Goal: Task Accomplishment & Management: Manage account settings

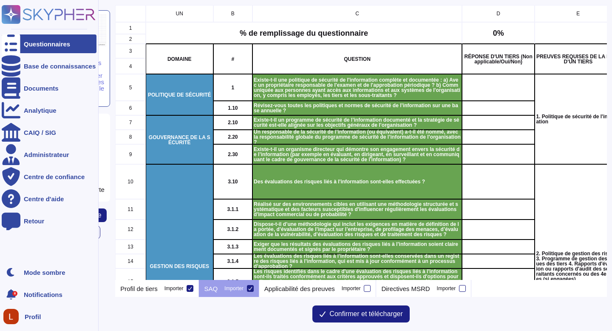
scroll to position [268, 485]
click at [28, 89] on font "Documents" at bounding box center [41, 88] width 35 height 7
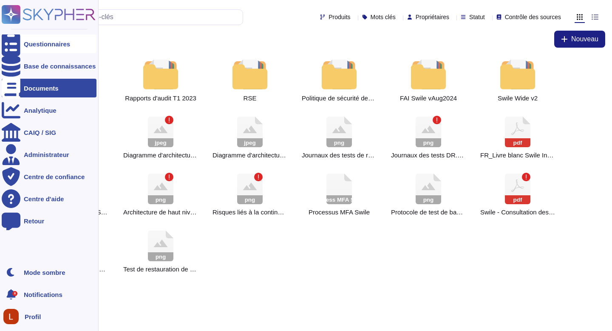
click at [31, 40] on font "Questionnaires" at bounding box center [47, 43] width 46 height 7
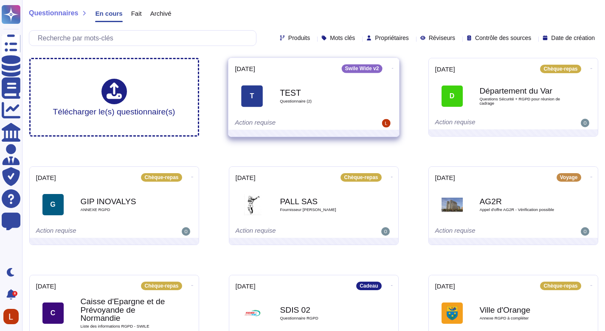
click at [392, 67] on icon at bounding box center [393, 68] width 2 height 2
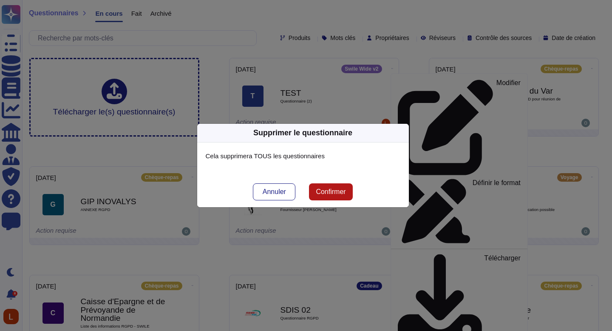
click at [339, 189] on font "Confirmer" at bounding box center [331, 191] width 30 height 7
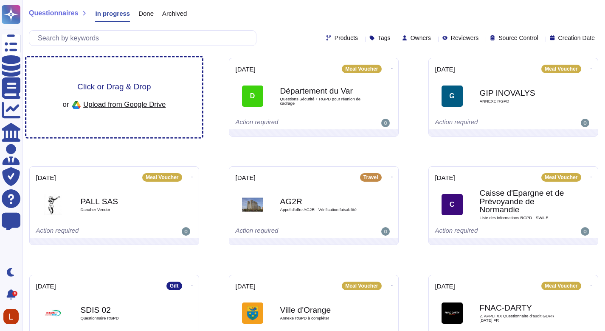
click at [119, 83] on span "Click or Drag & Drop" at bounding box center [114, 86] width 74 height 8
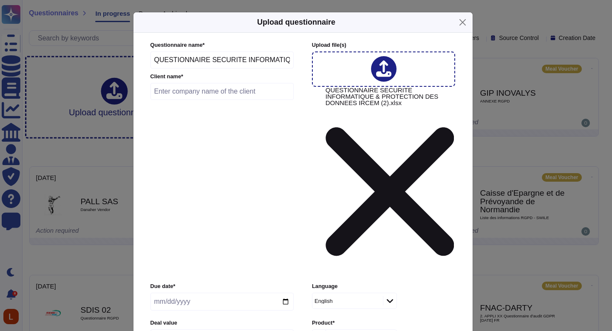
click at [211, 100] on input "text" at bounding box center [222, 91] width 144 height 17
type input "test sécu"
click at [286, 292] on input "date" at bounding box center [221, 301] width 143 height 18
type input "[DATE]"
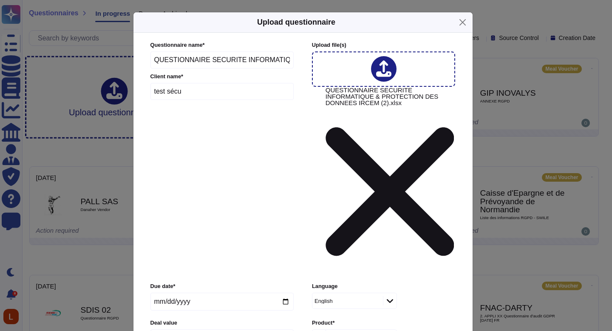
click at [387, 330] on icon at bounding box center [390, 337] width 6 height 8
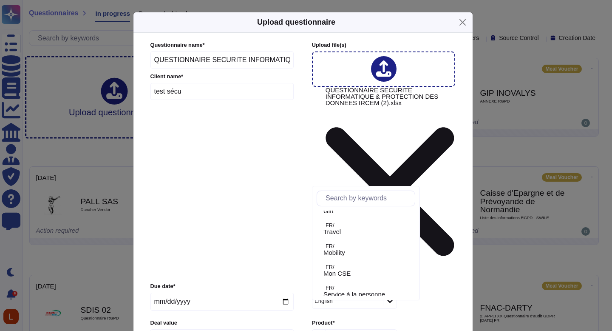
scroll to position [142, 0]
click at [360, 285] on span "Swile Wide v2" at bounding box center [343, 286] width 40 height 8
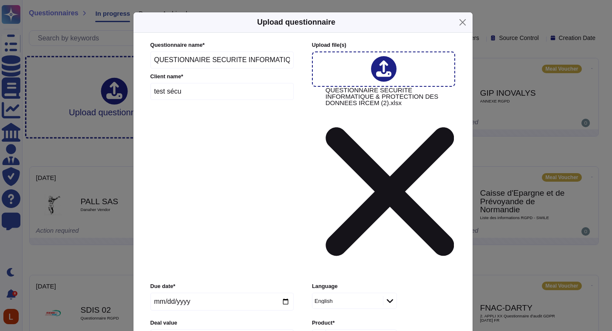
click at [259, 329] on input "number" at bounding box center [221, 337] width 143 height 16
type input "100"
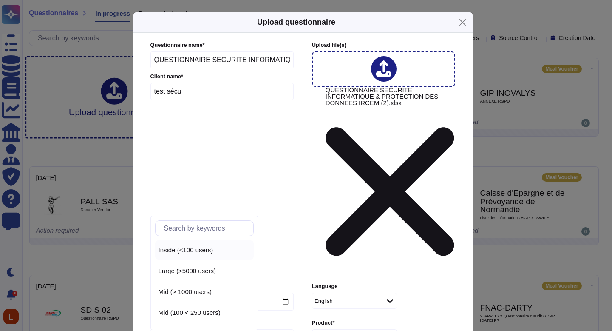
click at [198, 253] on span "Inside (<100 users)" at bounding box center [185, 250] width 55 height 8
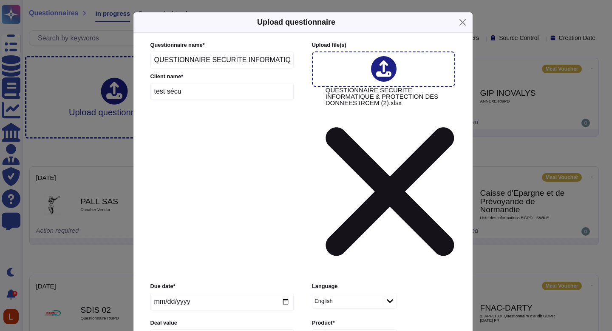
click at [192, 263] on div "Private" at bounding box center [192, 260] width 69 height 8
click at [334, 257] on div "No" at bounding box center [354, 260] width 69 height 8
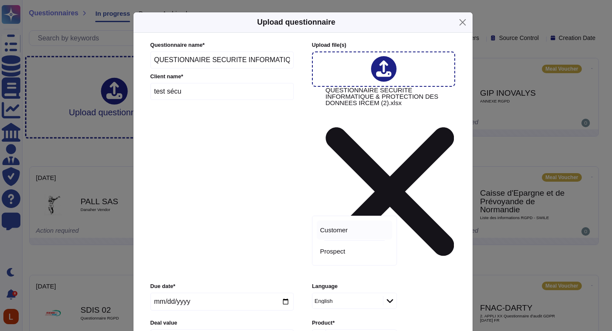
click at [348, 234] on div "Customer" at bounding box center [355, 229] width 76 height 19
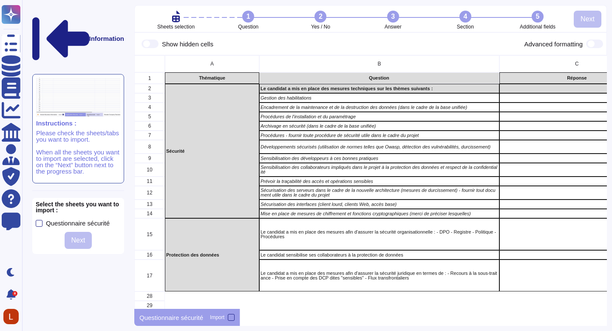
scroll to position [247, 466]
click at [91, 220] on div "Questionnaire sécurité" at bounding box center [78, 223] width 64 height 6
click at [0, 0] on input "Questionnaire sécurité" at bounding box center [0, 0] width 0 height 0
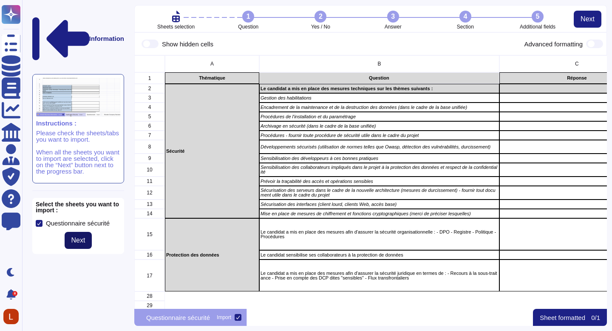
click at [78, 237] on span "Next" at bounding box center [78, 240] width 14 height 7
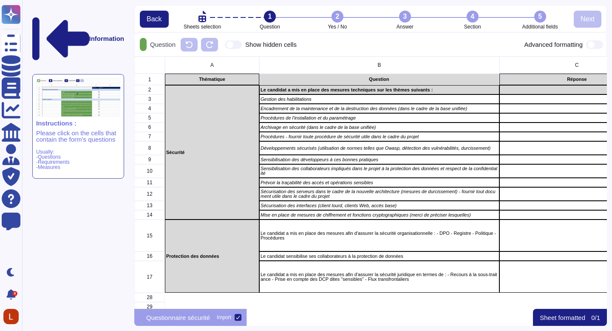
click at [559, 322] on div "Sheet formatted 0 / 1" at bounding box center [570, 316] width 74 height 17
click at [559, 320] on p "Sheet formatted" at bounding box center [562, 317] width 45 height 6
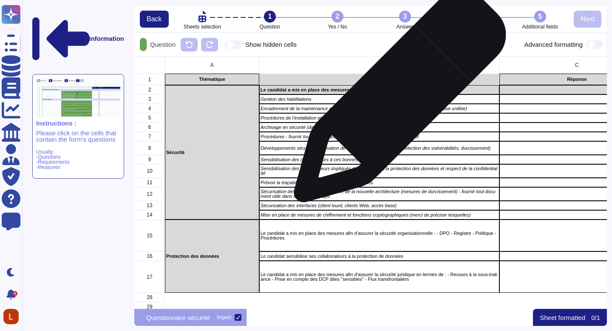
click at [396, 100] on p "Gestion des habilitations" at bounding box center [379, 99] width 238 height 5
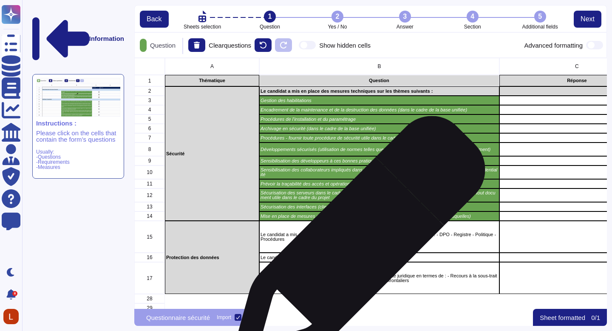
click at [351, 240] on p "Le candidat a mis en place des mesures afin d'assurer la sécurité organisationn…" at bounding box center [379, 236] width 238 height 9
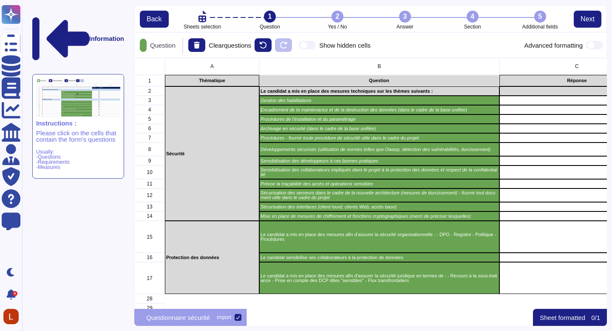
click at [563, 317] on p "Sheet formatted" at bounding box center [562, 317] width 45 height 6
click at [584, 20] on span "Next" at bounding box center [587, 19] width 14 height 7
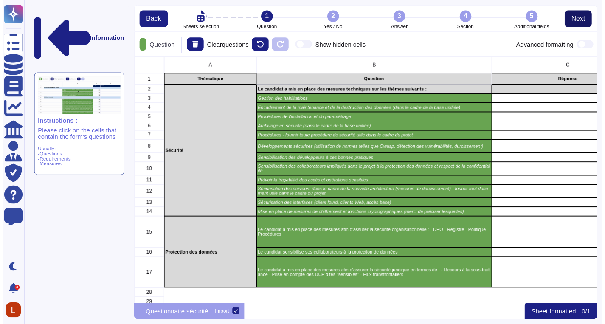
scroll to position [246, 466]
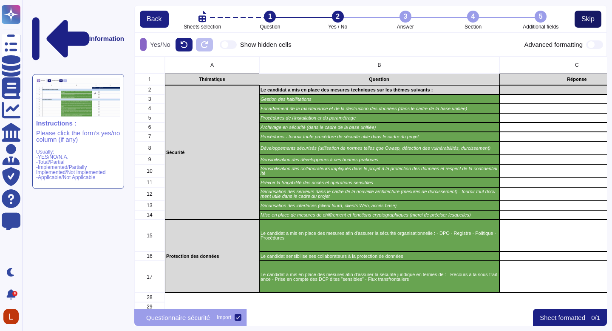
click at [587, 22] on span "Skip" at bounding box center [587, 19] width 13 height 7
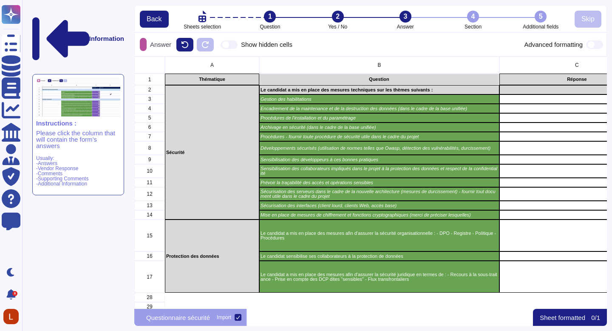
click at [561, 325] on div "Sheet formatted 0 / 1" at bounding box center [570, 316] width 74 height 17
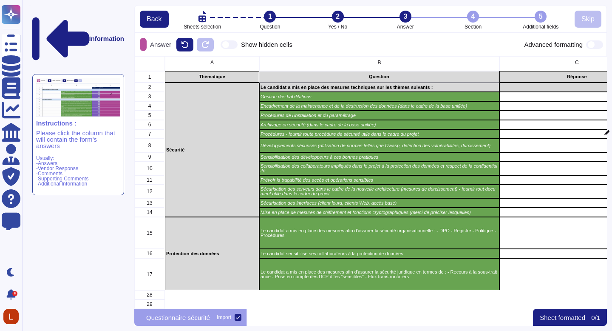
scroll to position [9, 0]
click at [473, 16] on div "4" at bounding box center [473, 17] width 12 height 12
click at [188, 46] on icon at bounding box center [184, 44] width 7 height 7
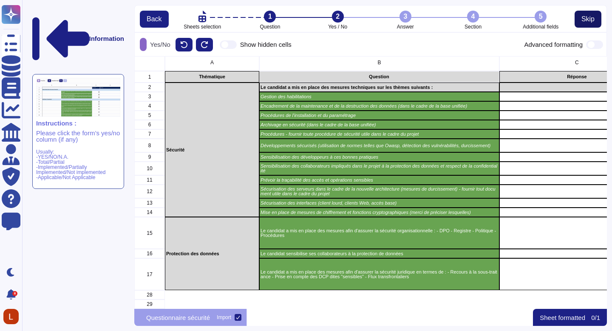
click at [589, 19] on span "Skip" at bounding box center [587, 19] width 13 height 7
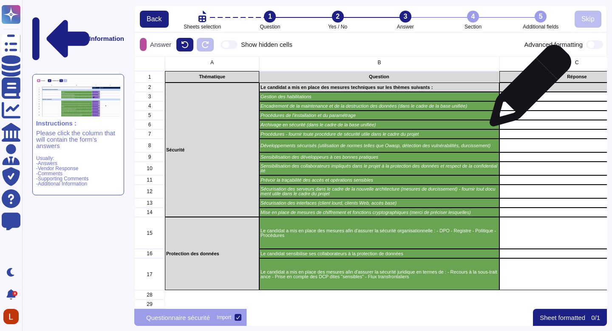
click at [527, 92] on div "grid" at bounding box center [576, 96] width 155 height 9
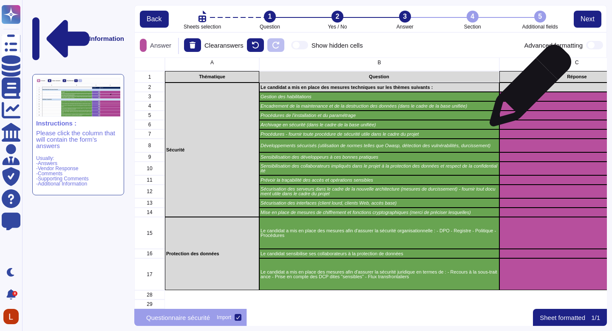
scroll to position [10, 0]
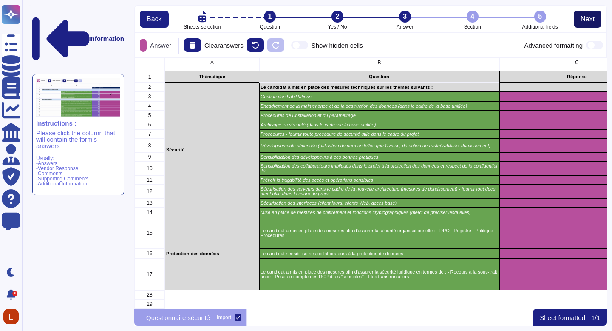
click at [588, 20] on span "Next" at bounding box center [587, 19] width 14 height 7
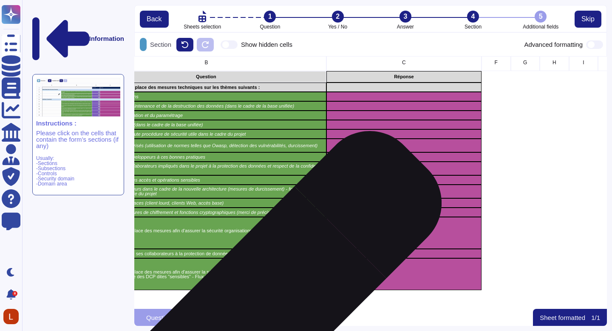
scroll to position [9, 202]
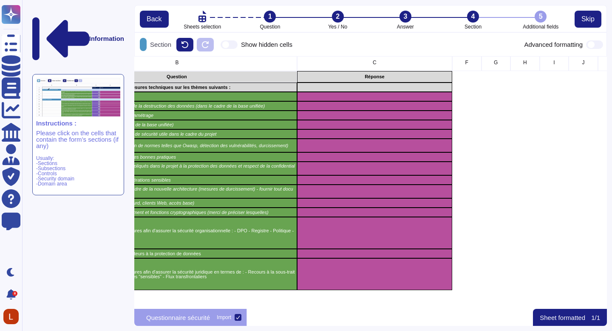
click at [550, 315] on p "Sheet formatted" at bounding box center [562, 317] width 45 height 6
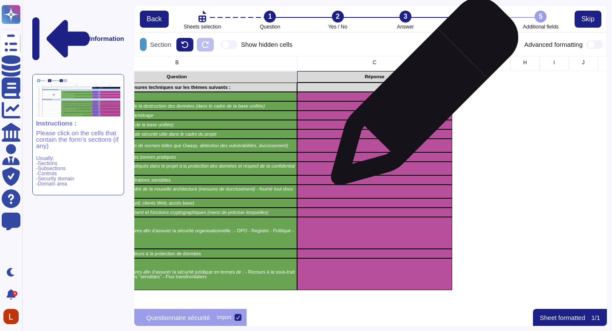
click at [421, 101] on div "grid" at bounding box center [374, 105] width 155 height 9
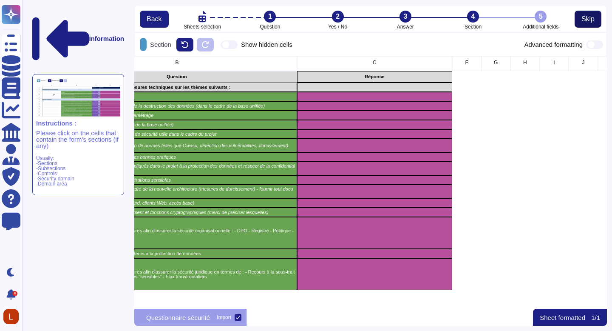
click at [597, 20] on button "Skip" at bounding box center [587, 19] width 27 height 17
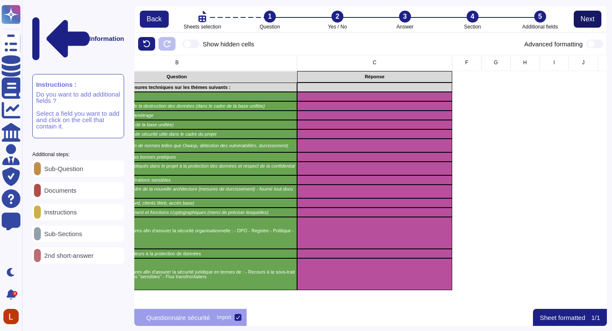
scroll to position [8, 202]
click at [569, 319] on p "Sheet formatted" at bounding box center [562, 317] width 45 height 6
click at [76, 187] on p "Documents" at bounding box center [59, 190] width 36 height 6
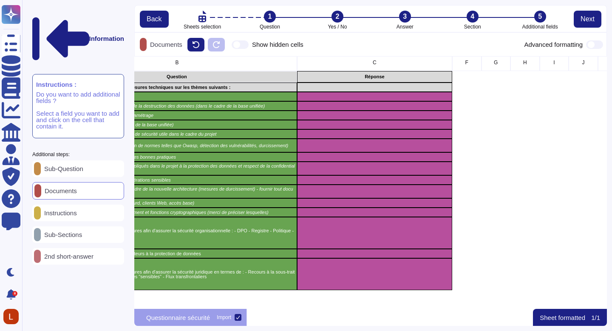
click at [78, 204] on div "Instructions" at bounding box center [78, 212] width 92 height 17
click at [84, 160] on div "Sub-Question" at bounding box center [78, 168] width 92 height 17
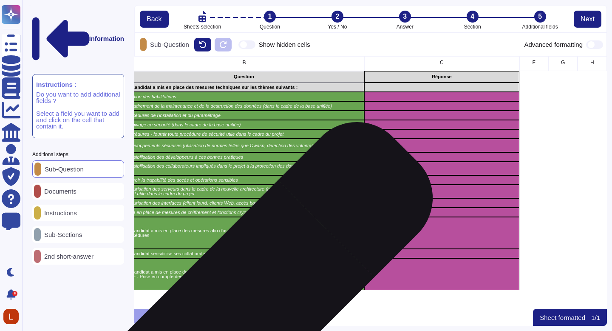
scroll to position [9, 192]
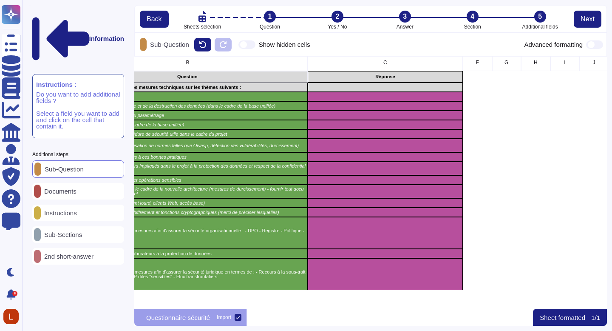
click at [255, 42] on span at bounding box center [246, 44] width 17 height 8
click at [235, 45] on input "Show hidden cells" at bounding box center [235, 45] width 0 height 0
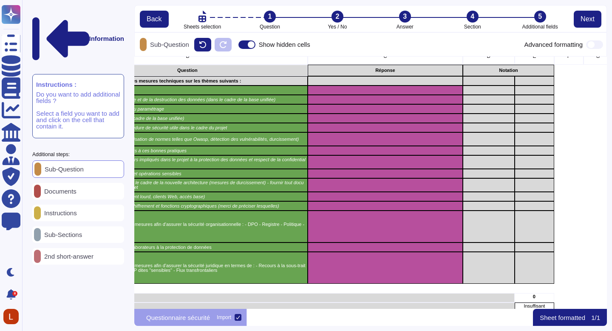
click at [249, 45] on span at bounding box center [246, 44] width 17 height 8
click at [235, 45] on input "Show hidden cells" at bounding box center [235, 45] width 0 height 0
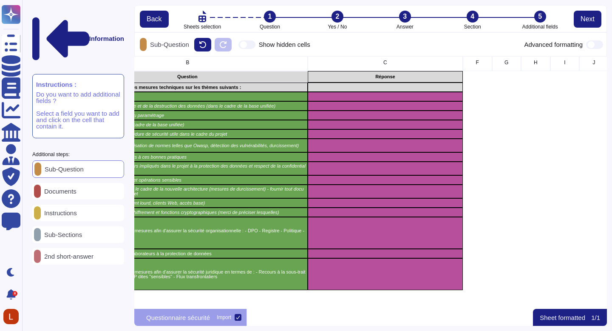
click at [581, 321] on div "Sheet formatted 1 / 1" at bounding box center [570, 316] width 74 height 17
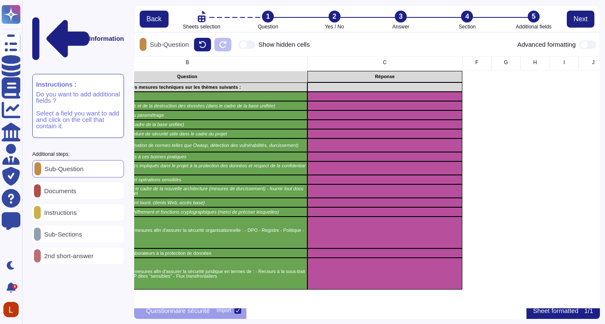
scroll to position [0, 0]
drag, startPoint x: 605, startPoint y: 225, endPoint x: 604, endPoint y: 244, distance: 18.7
click at [604, 244] on div "Information Instructions : Do you want to add additional fields ? Select a fiel…" at bounding box center [313, 162] width 583 height 324
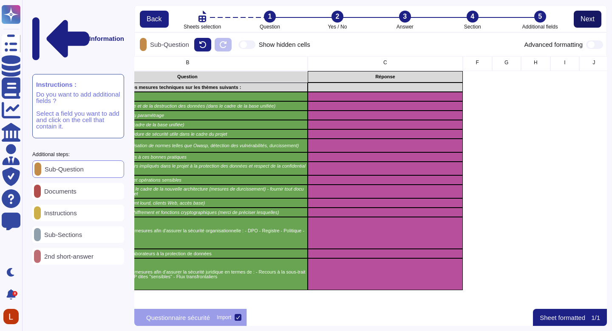
click at [586, 17] on span "Next" at bounding box center [587, 19] width 14 height 7
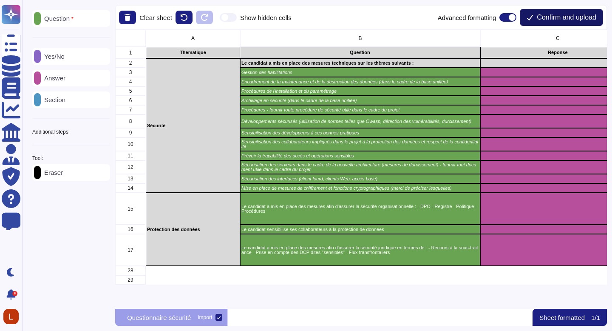
click at [582, 18] on span "Confirm and upload" at bounding box center [566, 17] width 59 height 7
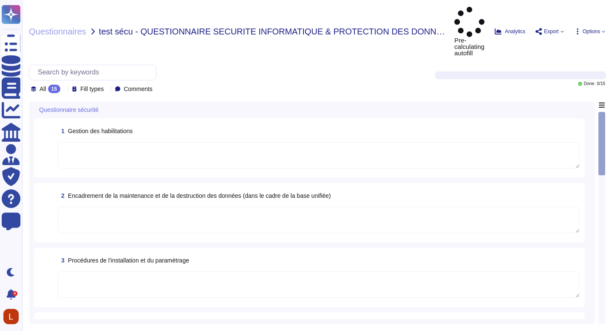
click at [161, 142] on textarea at bounding box center [319, 155] width 522 height 26
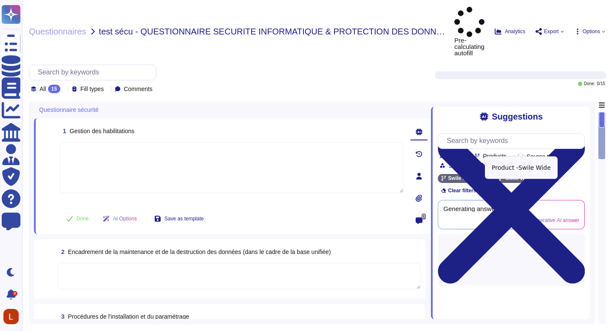
click at [539, 176] on icon at bounding box center [536, 178] width 5 height 5
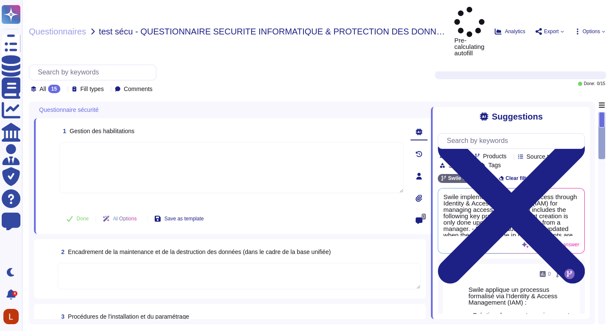
click at [604, 112] on div at bounding box center [602, 120] width 6 height 16
drag, startPoint x: 603, startPoint y: 93, endPoint x: 603, endPoint y: 134, distance: 40.8
click at [603, 112] on div at bounding box center [601, 218] width 7 height 212
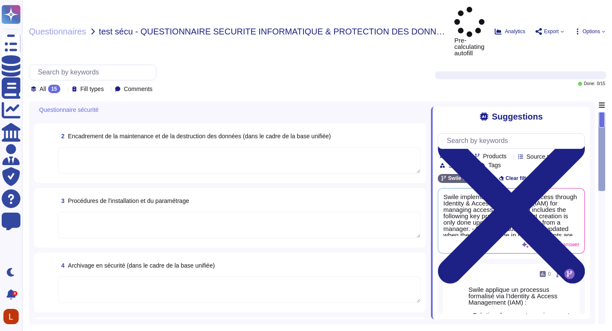
click at [208, 147] on textarea at bounding box center [239, 160] width 363 height 26
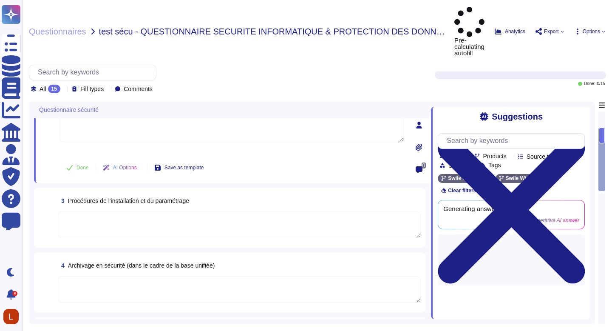
click at [253, 212] on textarea at bounding box center [239, 225] width 363 height 26
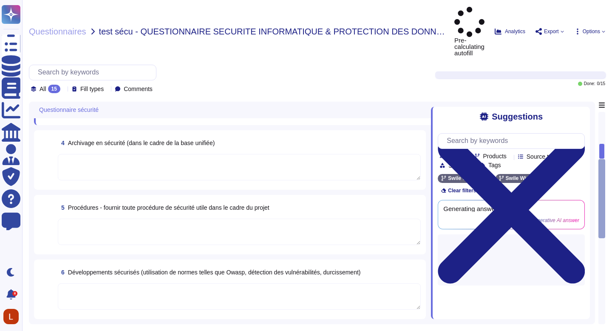
scroll to position [289, 0]
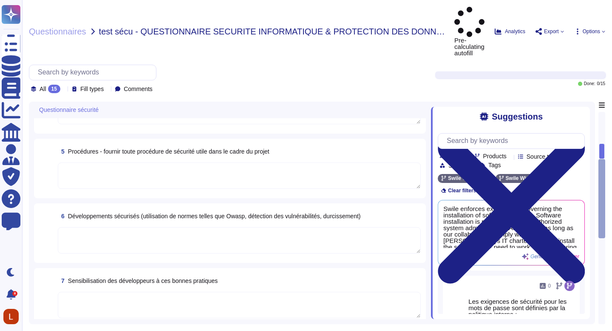
drag, startPoint x: 602, startPoint y: 139, endPoint x: 602, endPoint y: 154, distance: 15.3
click at [602, 159] on div at bounding box center [601, 198] width 7 height 79
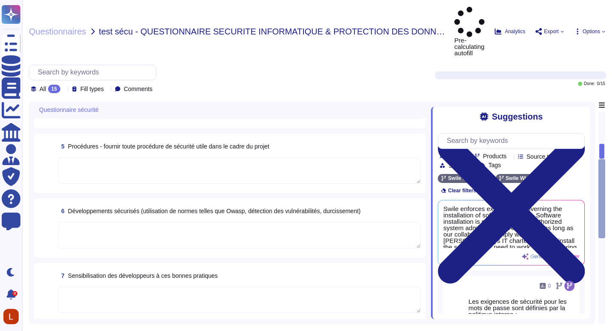
click at [602, 164] on div at bounding box center [601, 198] width 7 height 79
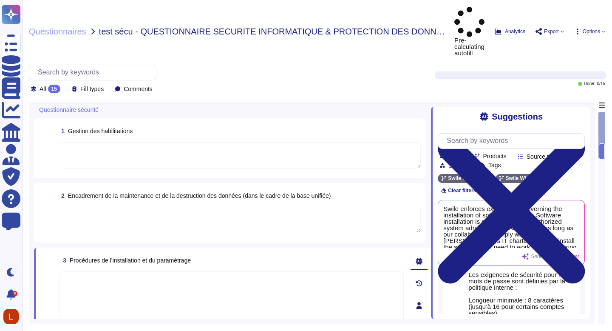
scroll to position [0, 0]
drag, startPoint x: 603, startPoint y: 119, endPoint x: 603, endPoint y: 128, distance: 9.4
click at [603, 143] on div at bounding box center [602, 151] width 6 height 16
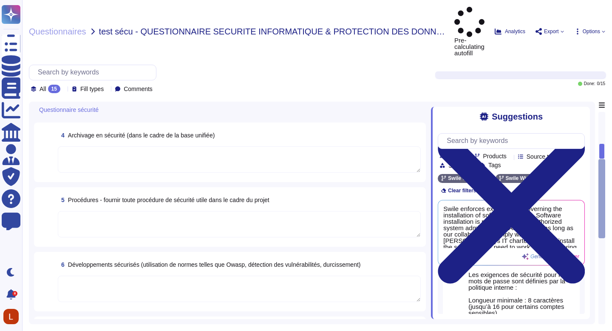
scroll to position [283, 0]
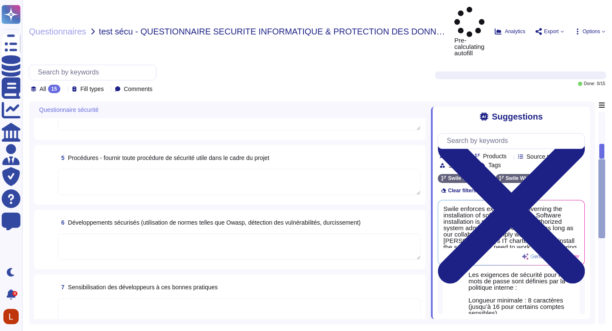
click at [216, 233] on textarea at bounding box center [239, 246] width 363 height 26
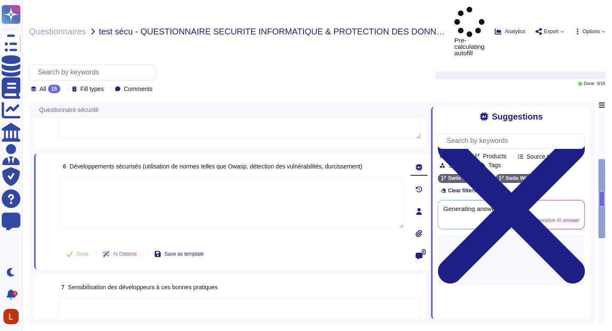
scroll to position [0, 0]
click at [539, 176] on icon at bounding box center [536, 178] width 5 height 5
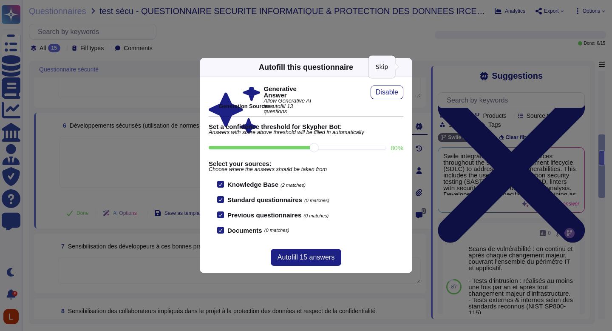
click at [407, 67] on icon at bounding box center [407, 67] width 0 height 0
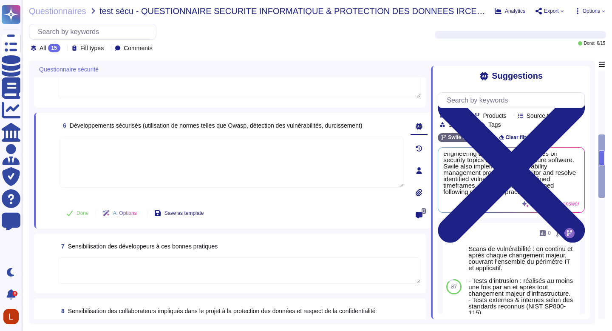
scroll to position [85, 0]
drag, startPoint x: 602, startPoint y: 158, endPoint x: 601, endPoint y: 170, distance: 12.4
click at [601, 170] on div at bounding box center [601, 195] width 7 height 248
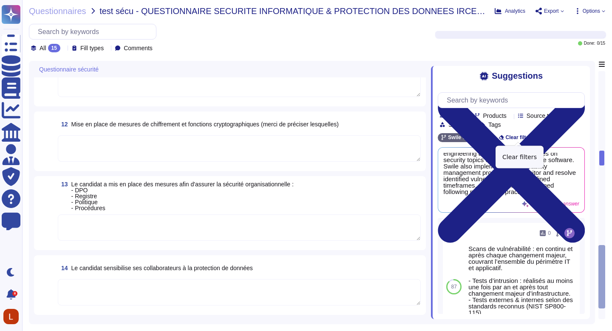
scroll to position [758, 0]
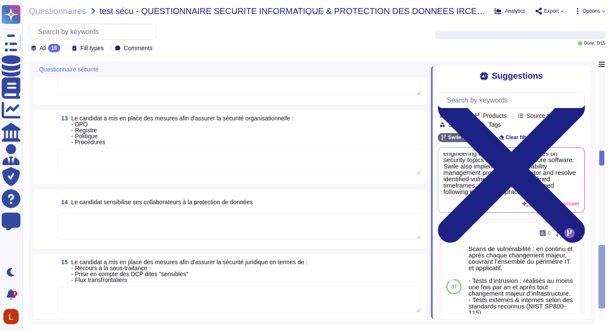
drag, startPoint x: 601, startPoint y: 155, endPoint x: 600, endPoint y: 127, distance: 28.5
click at [600, 132] on div at bounding box center [601, 195] width 7 height 248
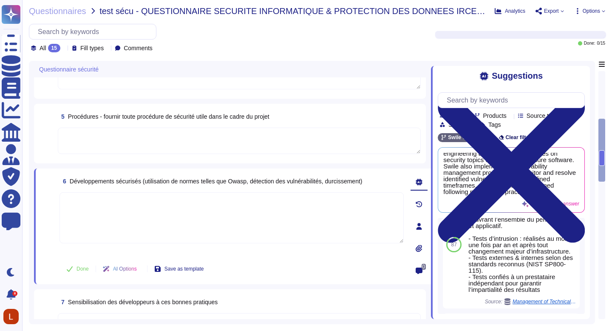
scroll to position [85, 0]
drag, startPoint x: 603, startPoint y: 155, endPoint x: 602, endPoint y: 159, distance: 4.3
click at [602, 159] on div at bounding box center [602, 158] width 6 height 16
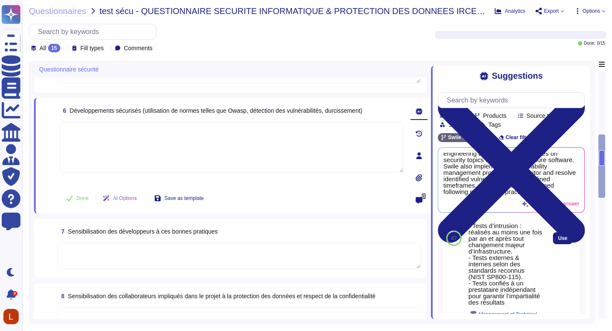
scroll to position [68, 0]
click at [560, 240] on span "Use" at bounding box center [562, 237] width 9 height 5
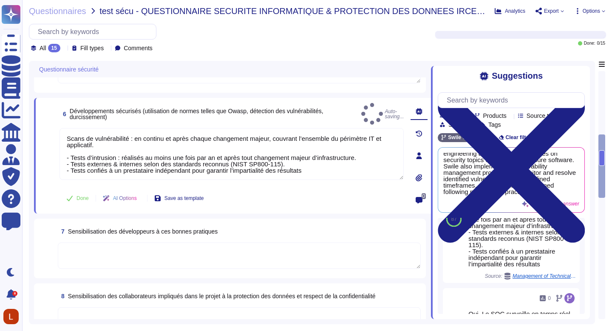
type textarea "Scans de vulnérabilité : en continu et après chaque changement majeur, couvrant…"
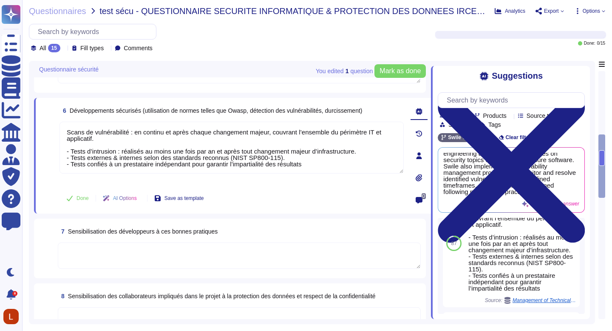
scroll to position [43, 0]
click at [68, 105] on span "6 Développements sécurisés (utilisation de normes [PERSON_NAME] que Owasp, déte…" at bounding box center [210, 110] width 303 height 15
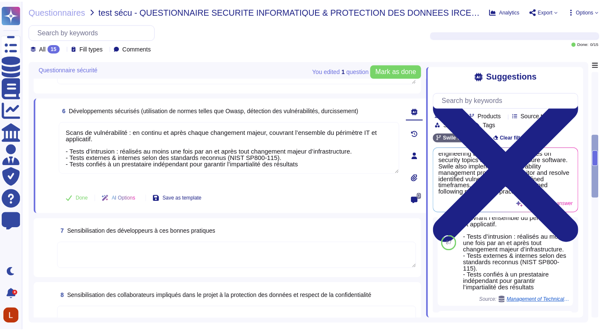
scroll to position [85, 0]
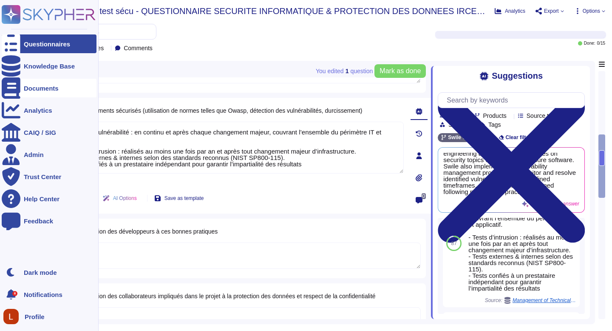
click at [45, 89] on div "Documents" at bounding box center [41, 88] width 35 height 6
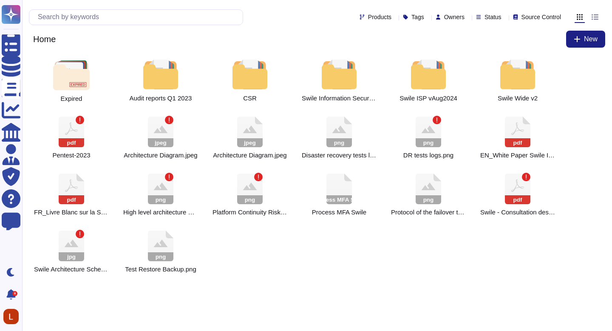
click at [223, 266] on div "Expired Audit reports Q1 2023 CSR Swile Information Security Policy Swile ISP v…" at bounding box center [317, 165] width 576 height 223
click at [340, 75] on div at bounding box center [338, 74] width 37 height 30
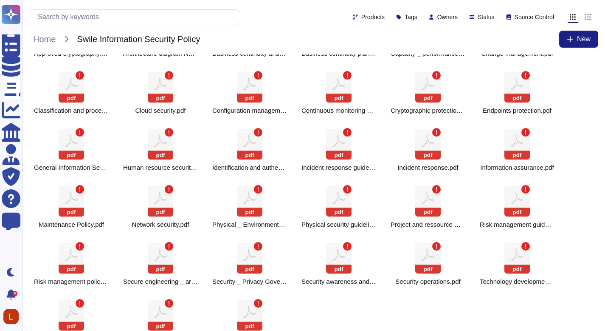
scroll to position [68, 0]
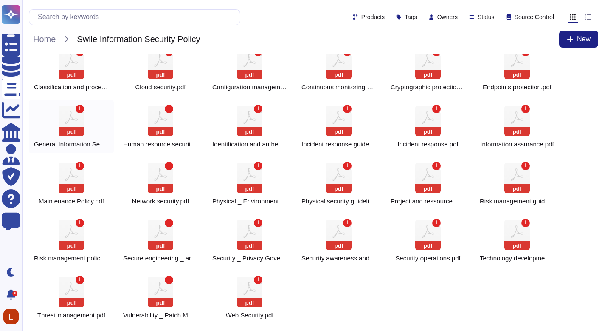
drag, startPoint x: 512, startPoint y: 314, endPoint x: 61, endPoint y: 110, distance: 495.8
click at [61, 110] on div "pdf Approved cryptography.pdf png Architecture diagram NEW.png pdf Business con…" at bounding box center [314, 154] width 570 height 337
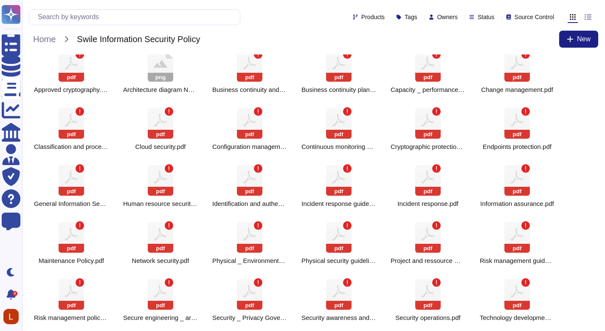
scroll to position [7, 0]
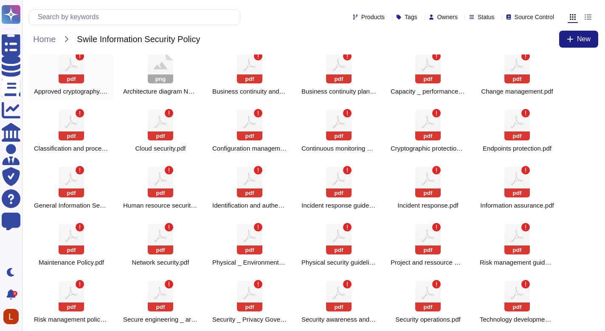
click at [43, 58] on div "pdf Approved cryptography.pdf" at bounding box center [71, 74] width 85 height 53
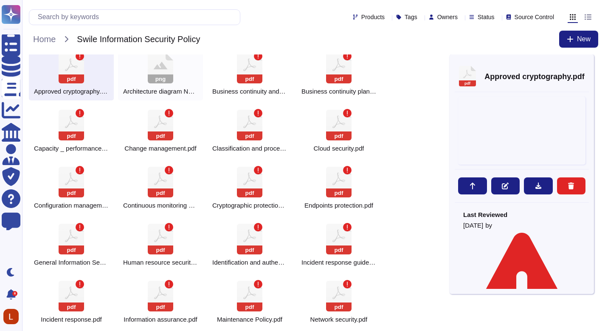
click at [146, 71] on div "png Architecture diagram NEW.png" at bounding box center [160, 74] width 85 height 53
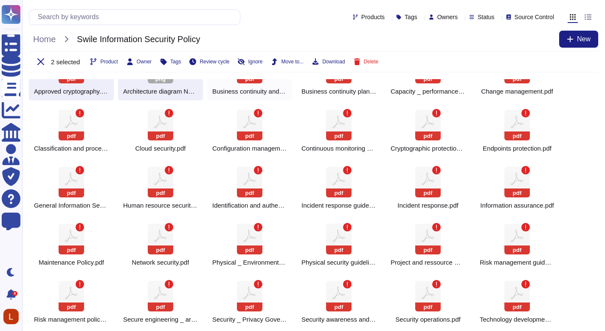
click at [261, 87] on div "pdf Business continuity and disaster recovery.pdf" at bounding box center [249, 74] width 85 height 53
click at [335, 88] on span "Business continuity plan for information system guidelines.pdf" at bounding box center [339, 92] width 75 height 8
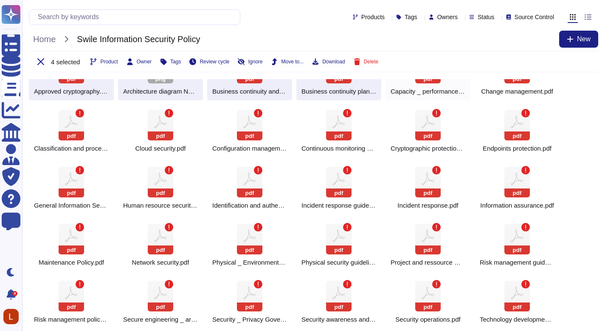
click at [393, 89] on span "Capacity _ performance planning.pdf" at bounding box center [428, 92] width 75 height 8
click at [497, 98] on div "pdf Change management.pdf" at bounding box center [517, 74] width 85 height 53
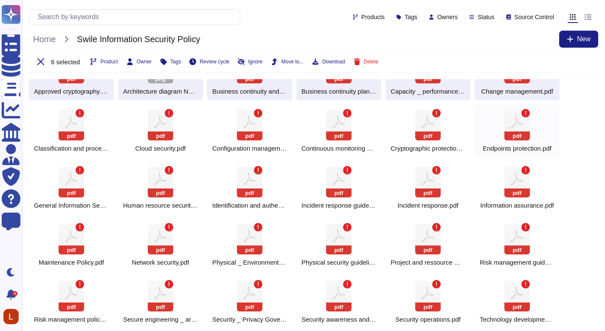
click at [504, 144] on span "Endpoints protection.pdf" at bounding box center [517, 148] width 69 height 8
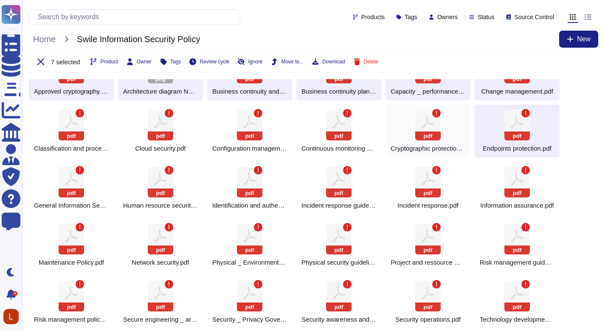
click at [454, 141] on div "pdf Cryptographic protections.pdf" at bounding box center [428, 131] width 85 height 53
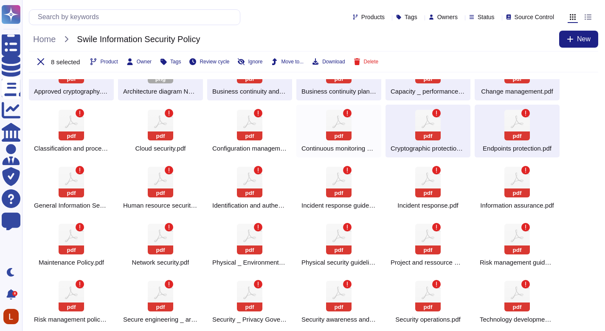
click at [334, 135] on rect at bounding box center [338, 135] width 25 height 9
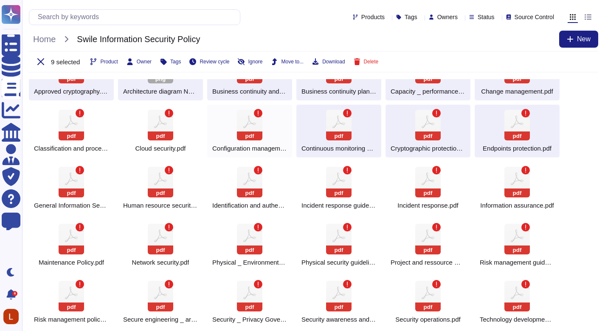
drag, startPoint x: 252, startPoint y: 130, endPoint x: 224, endPoint y: 128, distance: 28.1
click at [252, 130] on icon at bounding box center [249, 125] width 25 height 31
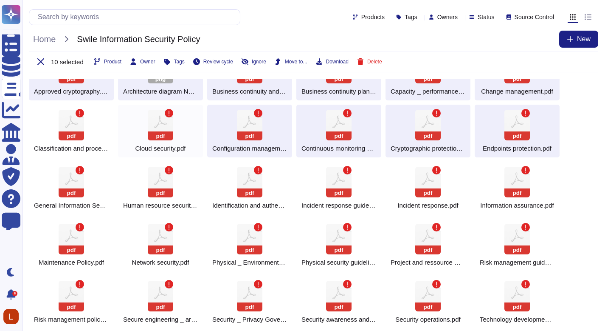
click at [140, 133] on div "pdf Cloud security.pdf" at bounding box center [160, 131] width 85 height 53
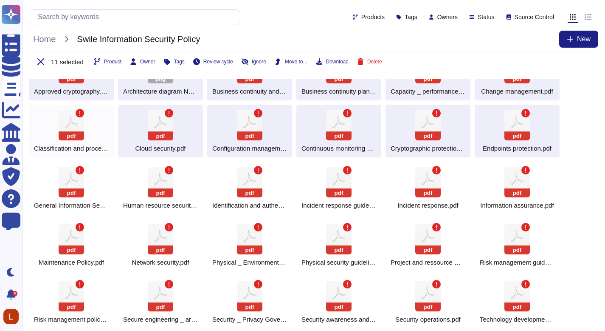
click at [68, 133] on rect at bounding box center [71, 135] width 25 height 9
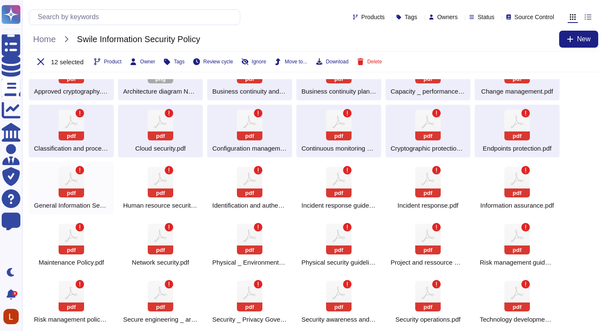
click at [53, 189] on div "pdf General Information Security Policy.pdf" at bounding box center [71, 187] width 85 height 53
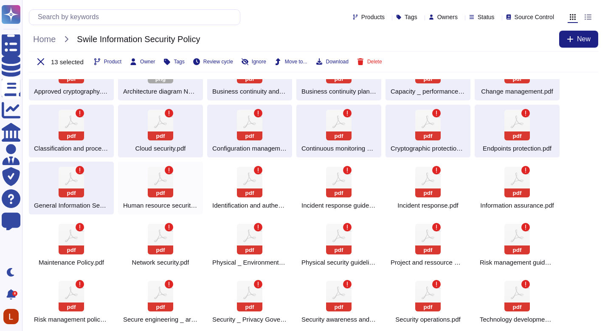
click at [152, 193] on rect at bounding box center [160, 192] width 25 height 9
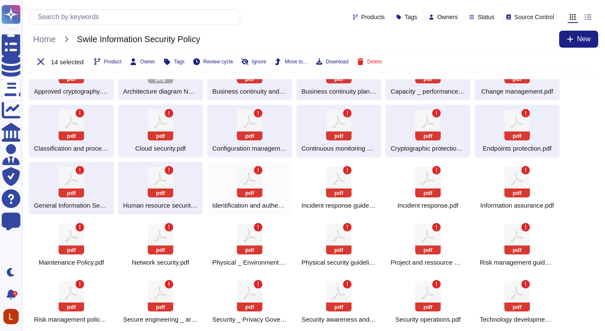
click at [270, 193] on div "pdf Identification and authentication.pdf" at bounding box center [249, 187] width 85 height 53
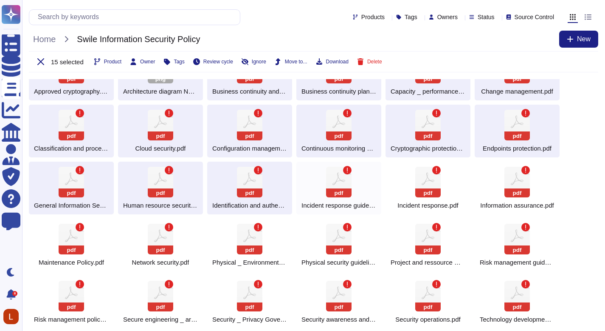
click at [365, 193] on div "pdf Incident response guidelines.pdf" at bounding box center [339, 187] width 85 height 53
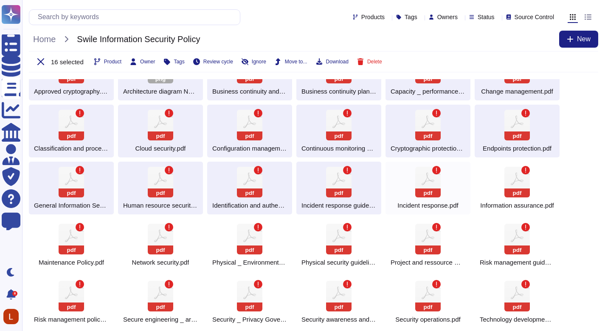
click at [441, 190] on div "pdf Incident response.pdf" at bounding box center [428, 187] width 85 height 53
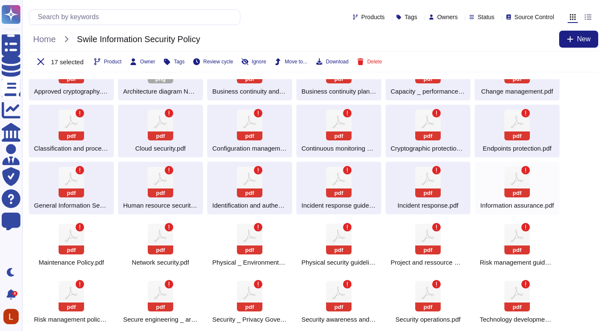
click at [515, 185] on icon at bounding box center [517, 182] width 25 height 31
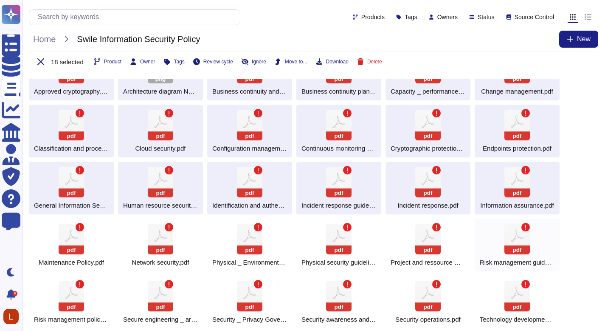
click at [506, 238] on icon at bounding box center [517, 238] width 25 height 31
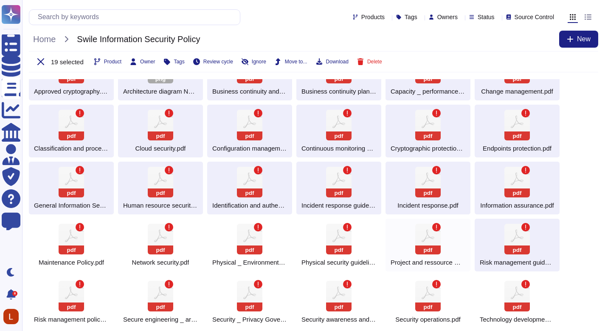
click at [450, 240] on div "pdf Project and ressource management.pdf" at bounding box center [428, 244] width 85 height 53
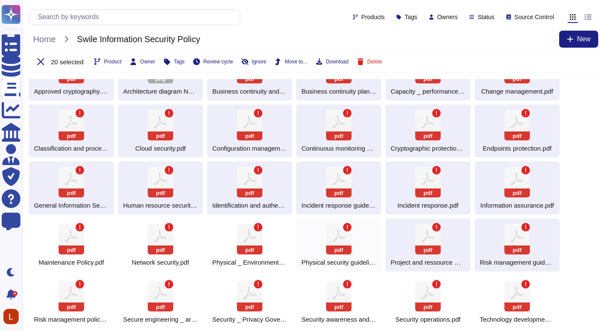
click at [321, 238] on div "pdf Physical security guidelines.pdf" at bounding box center [339, 244] width 85 height 53
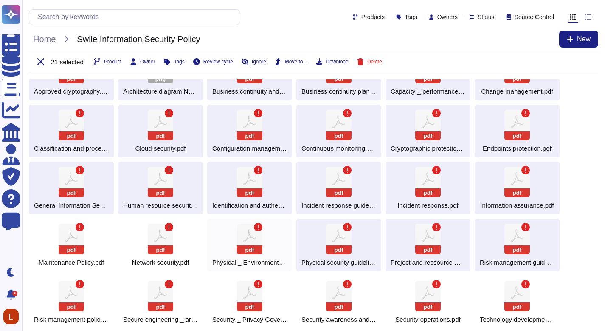
click at [242, 237] on icon at bounding box center [249, 238] width 25 height 31
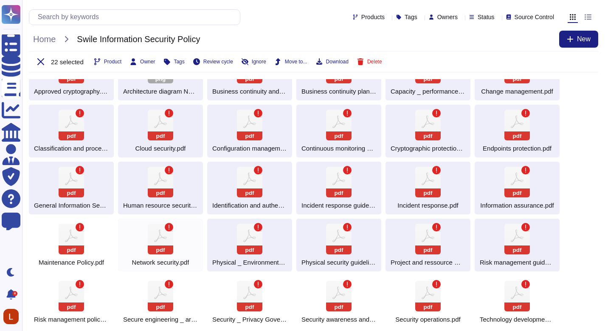
click at [154, 236] on icon at bounding box center [160, 238] width 25 height 31
click at [72, 234] on icon at bounding box center [71, 238] width 25 height 31
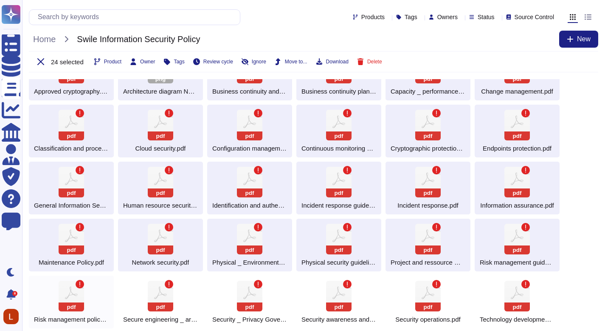
click at [69, 301] on icon at bounding box center [71, 295] width 25 height 31
click at [156, 292] on icon at bounding box center [160, 295] width 25 height 31
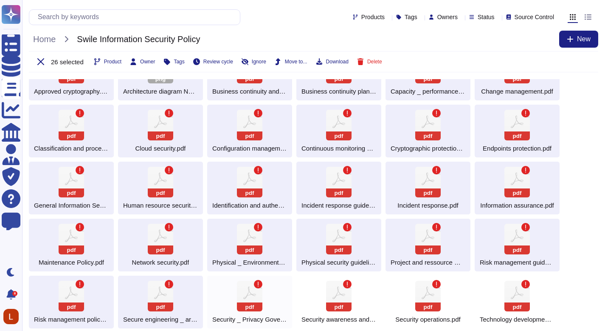
click at [254, 291] on icon at bounding box center [249, 295] width 25 height 31
click at [342, 292] on icon at bounding box center [338, 295] width 25 height 31
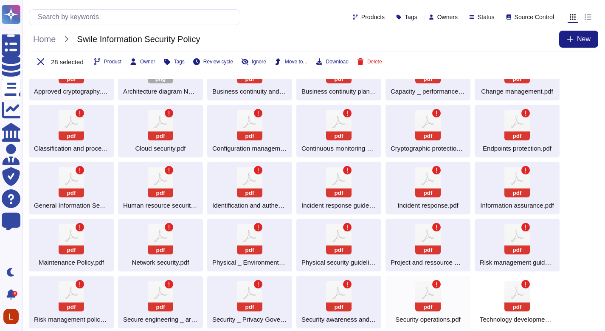
click at [422, 292] on icon at bounding box center [428, 295] width 25 height 31
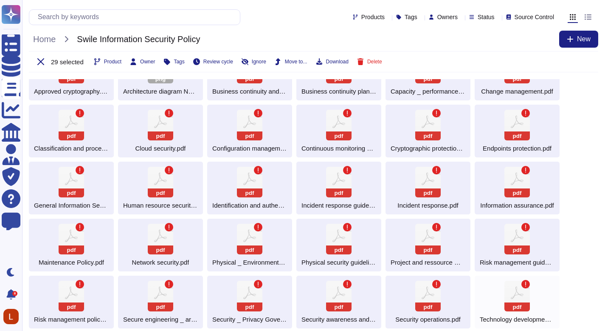
click at [498, 293] on div "pdf Technology development and acquisition.pdf" at bounding box center [517, 301] width 85 height 53
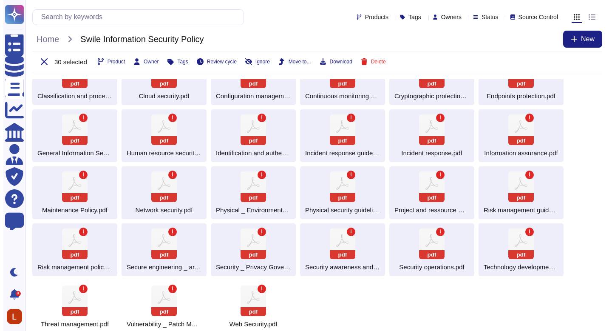
scroll to position [93, 0]
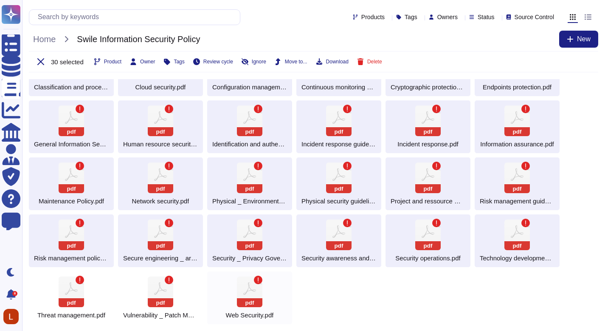
click at [270, 297] on div "pdf Web Security.pdf" at bounding box center [249, 297] width 85 height 53
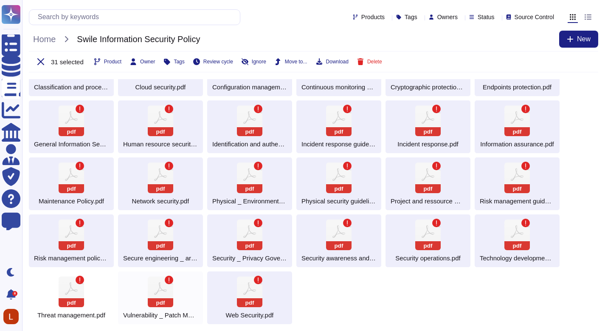
click at [180, 298] on div "pdf Vulnerability _ Patch Management.pdf" at bounding box center [160, 297] width 85 height 53
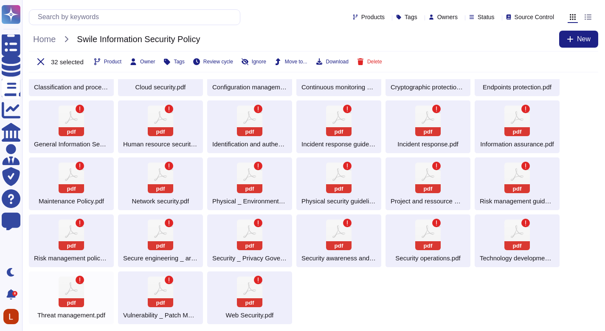
click at [74, 294] on icon at bounding box center [71, 291] width 25 height 31
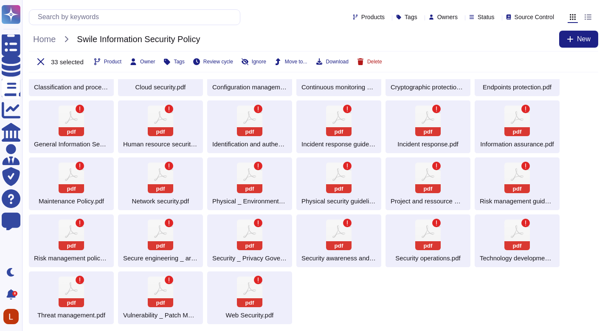
click at [382, 65] on button "Delete" at bounding box center [369, 61] width 25 height 7
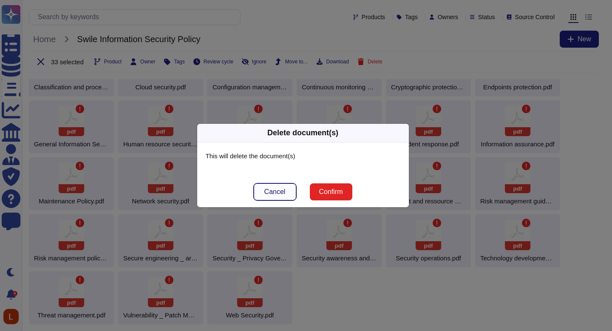
click at [267, 190] on span "Cancel" at bounding box center [274, 191] width 21 height 7
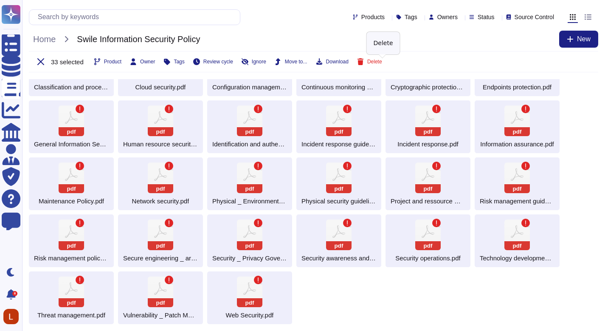
click at [269, 65] on div "33 selected Product Owner Tags Review cycle Ignore Move to... Download Delete" at bounding box center [314, 61] width 570 height 21
click at [266, 61] on span "Ignore" at bounding box center [259, 61] width 14 height 5
click at [274, 64] on span "Un-ignore" at bounding box center [263, 61] width 23 height 5
click at [389, 60] on span "Delete" at bounding box center [383, 61] width 15 height 5
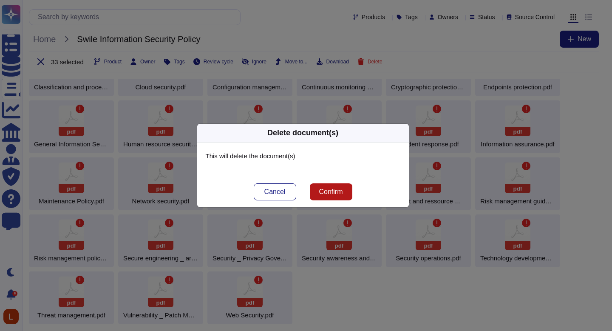
click at [336, 192] on span "Confirm" at bounding box center [331, 191] width 24 height 7
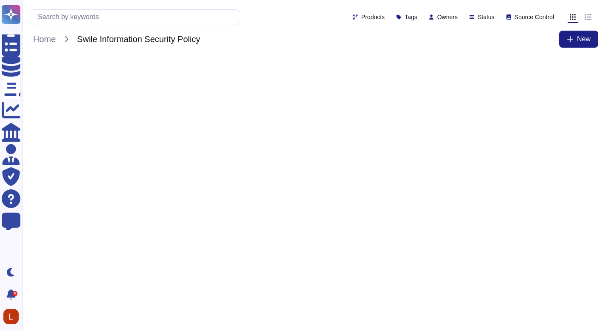
scroll to position [0, 0]
click at [49, 42] on span "Home" at bounding box center [44, 39] width 31 height 13
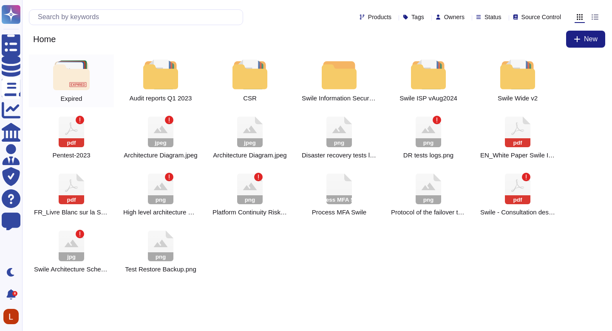
click at [87, 82] on img at bounding box center [71, 75] width 36 height 30
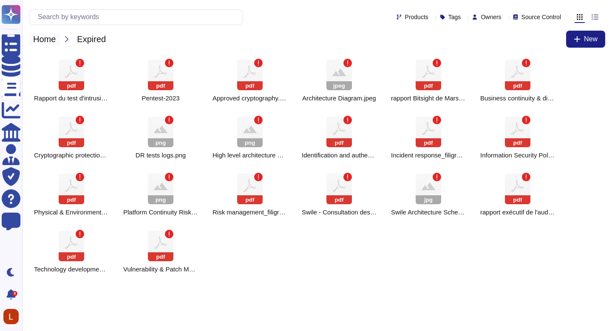
click at [52, 39] on span "Home" at bounding box center [44, 39] width 31 height 13
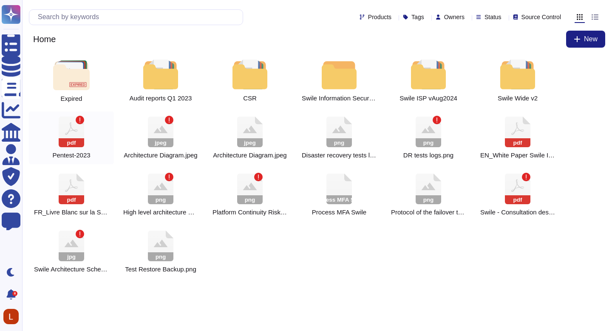
click at [78, 128] on icon at bounding box center [71, 131] width 25 height 31
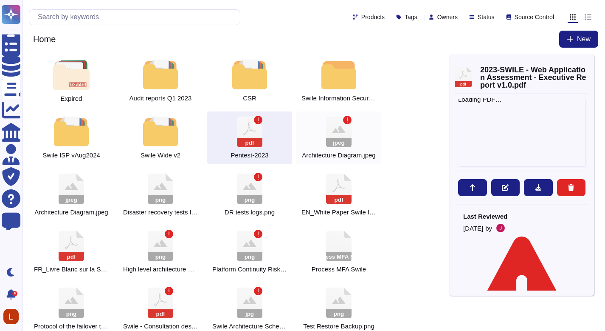
click at [354, 141] on div "jpeg Architecture Diagram.jpeg" at bounding box center [339, 137] width 85 height 53
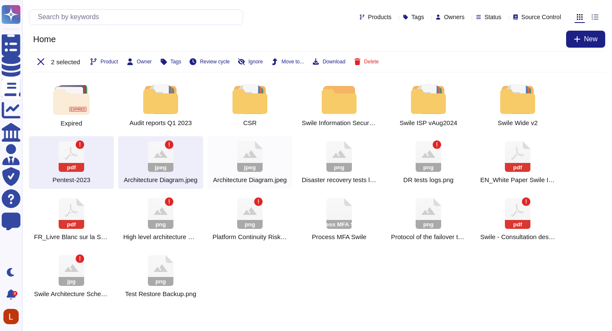
click at [253, 169] on rect at bounding box center [249, 167] width 25 height 9
click at [346, 164] on rect at bounding box center [338, 167] width 25 height 9
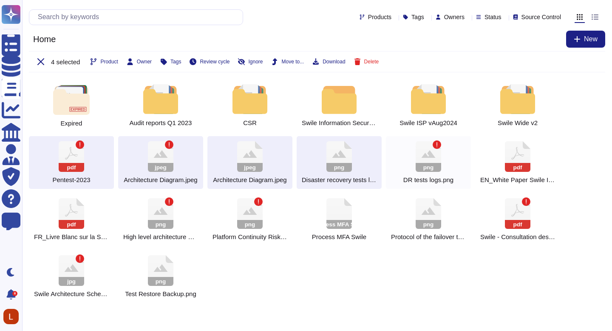
click at [431, 160] on icon at bounding box center [428, 156] width 25 height 31
click at [511, 156] on icon at bounding box center [517, 156] width 25 height 31
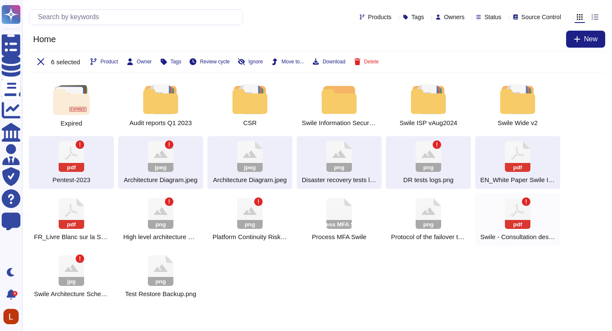
click at [505, 215] on icon at bounding box center [517, 213] width 25 height 31
click at [430, 221] on rect at bounding box center [428, 224] width 25 height 9
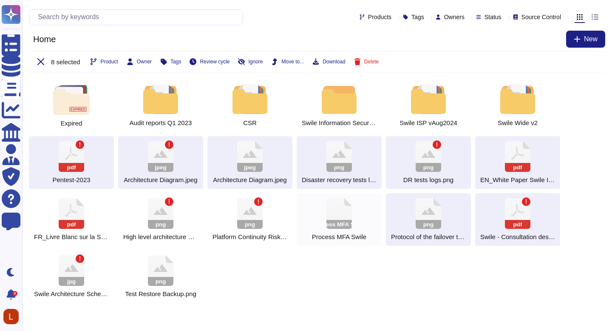
click at [321, 221] on div "Process MFA Swile Process MFA Swile" at bounding box center [339, 219] width 85 height 53
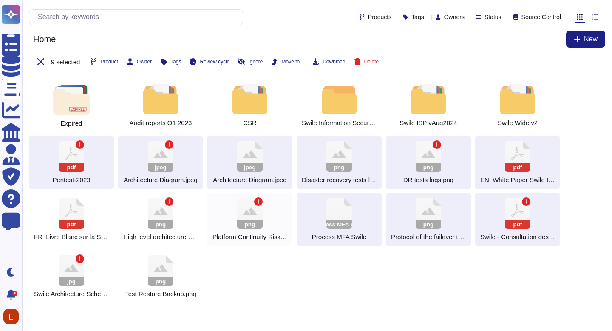
click at [245, 220] on rect at bounding box center [249, 224] width 25 height 9
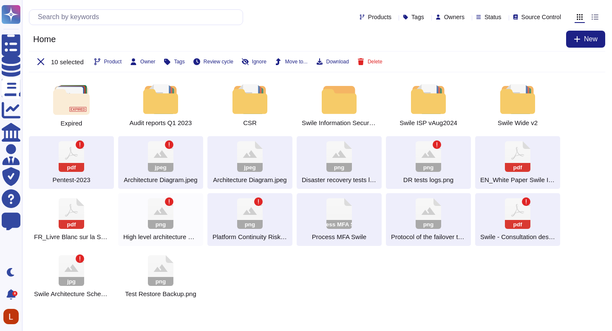
click at [161, 214] on icon at bounding box center [161, 211] width 14 height 8
click at [69, 216] on icon at bounding box center [71, 213] width 25 height 31
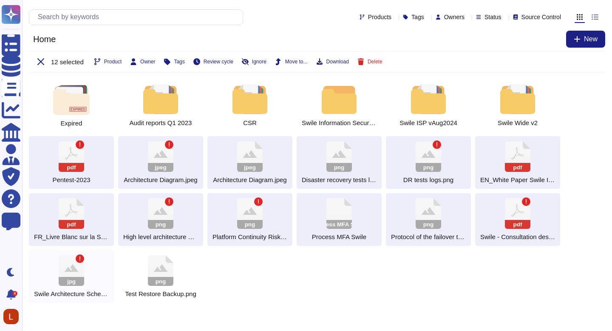
click at [64, 276] on icon at bounding box center [71, 270] width 25 height 31
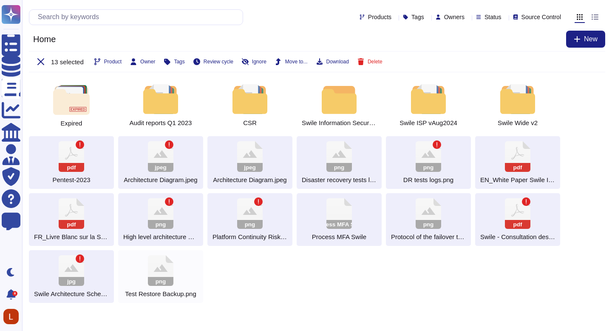
click at [154, 275] on icon at bounding box center [160, 270] width 25 height 31
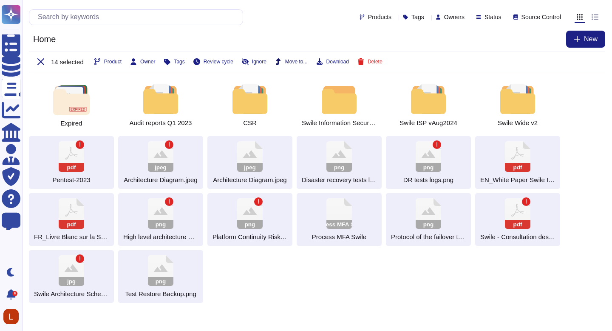
click at [290, 64] on button "Move to..." at bounding box center [291, 61] width 33 height 7
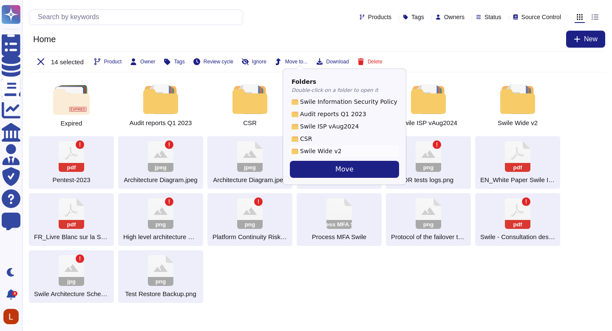
click at [309, 149] on div "Swile Wide v2" at bounding box center [344, 151] width 106 height 9
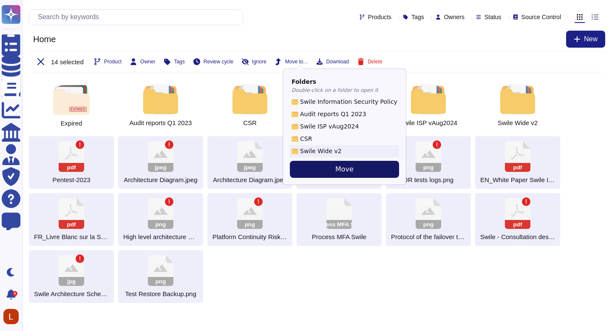
click at [335, 171] on span "Move" at bounding box center [344, 169] width 18 height 10
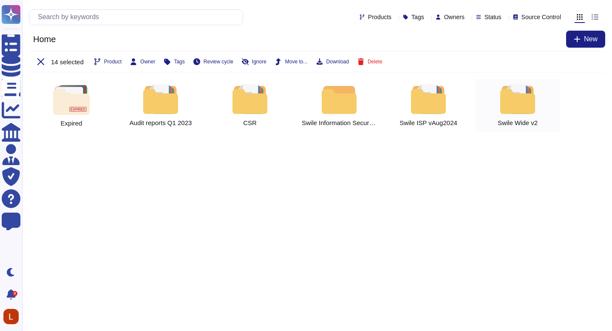
click at [516, 104] on div at bounding box center [517, 99] width 37 height 30
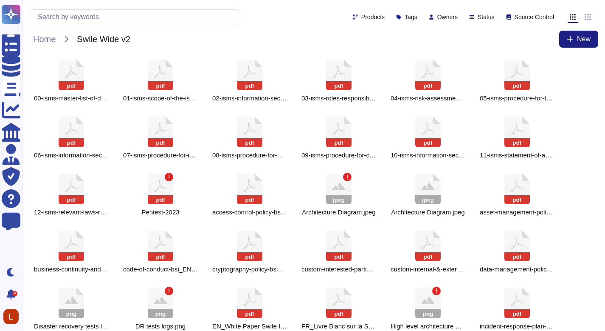
click at [516, 104] on div "pdf 05-isms-procedure-for-the-control-of-documented-information_EN.pdf" at bounding box center [517, 80] width 85 height 53
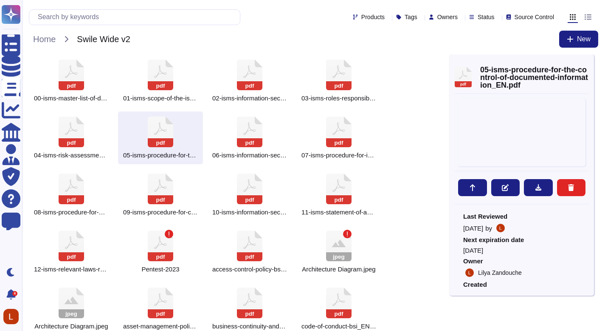
click at [350, 239] on icon at bounding box center [338, 245] width 25 height 31
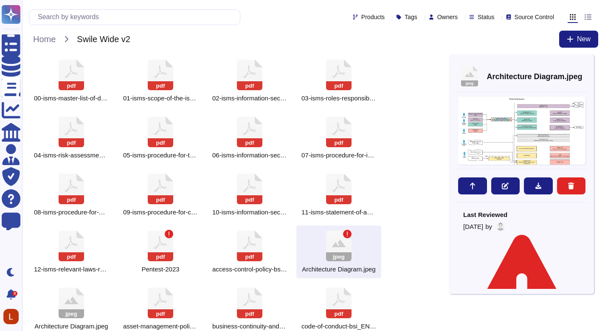
click at [43, 42] on span "Home" at bounding box center [44, 39] width 31 height 13
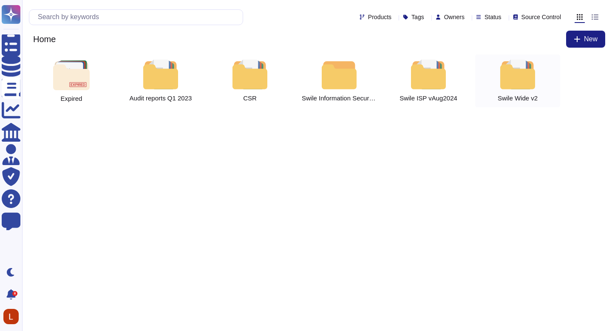
click at [512, 70] on div at bounding box center [517, 74] width 37 height 30
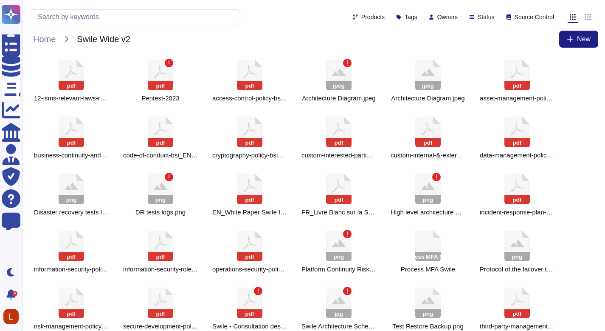
scroll to position [125, 0]
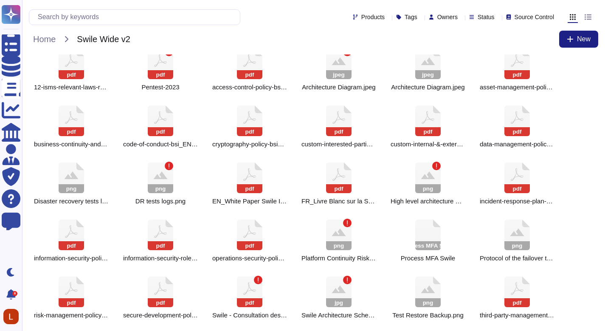
click at [569, 171] on div "pdf 00-isms-master-list-of-documents_EN.pdf pdf 01-isms-scope-of-the-isms_EN.pd…" at bounding box center [314, 126] width 570 height 394
click at [576, 30] on div "Products Tags Owners Status Source Control Home Swile Wide v2 New" at bounding box center [313, 27] width 583 height 54
click at [576, 35] on button "New" at bounding box center [579, 39] width 39 height 17
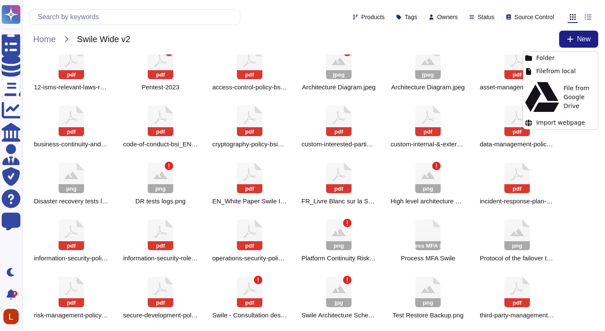
click at [570, 133] on div "pdf 00-isms-master-list-of-documents_EN.pdf pdf 01-isms-scope-of-the-isms_EN.pd…" at bounding box center [314, 126] width 570 height 394
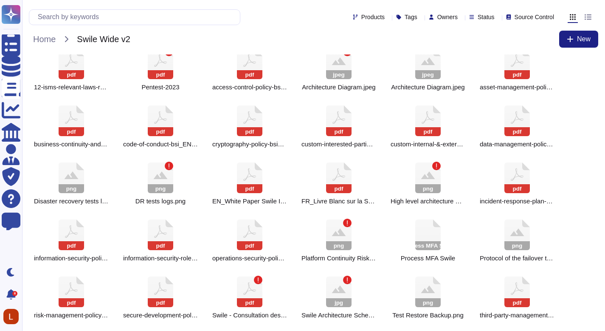
click at [571, 153] on div "pdf 00-isms-master-list-of-documents_EN.pdf pdf 01-isms-scope-of-the-isms_EN.pd…" at bounding box center [314, 126] width 570 height 394
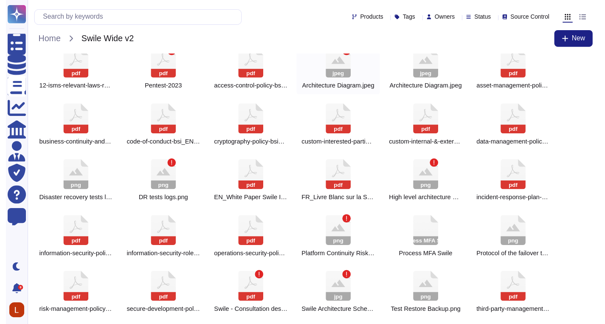
scroll to position [132, 0]
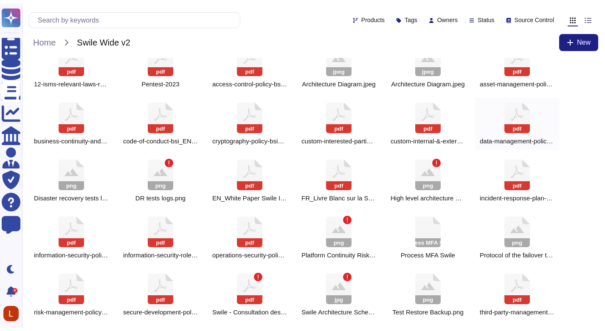
scroll to position [125, 0]
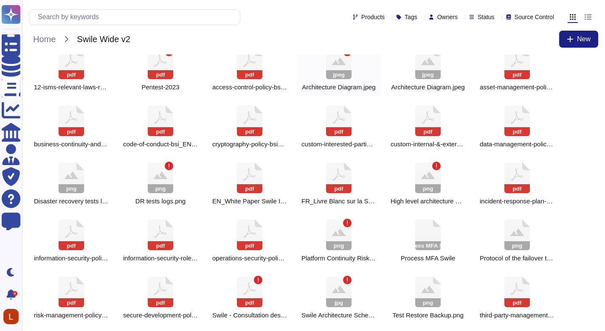
click at [345, 74] on rect at bounding box center [338, 74] width 25 height 9
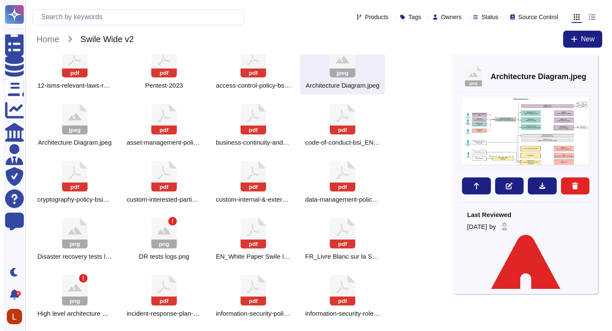
scroll to position [161, 0]
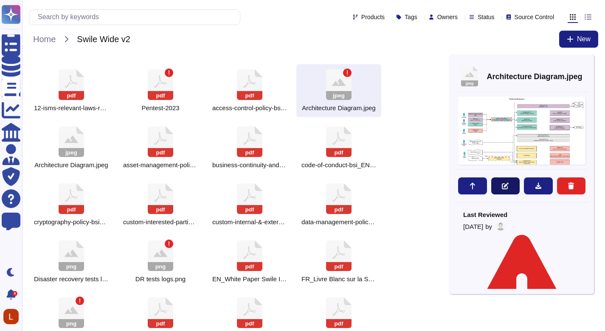
click at [502, 187] on button at bounding box center [506, 185] width 29 height 17
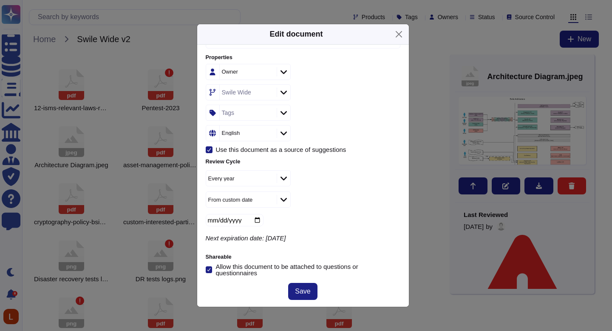
scroll to position [130, 0]
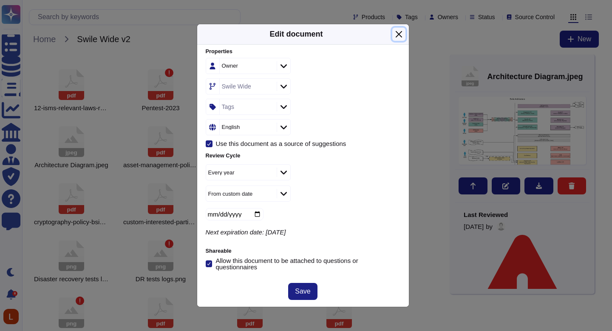
click at [398, 32] on button "Close" at bounding box center [398, 34] width 13 height 13
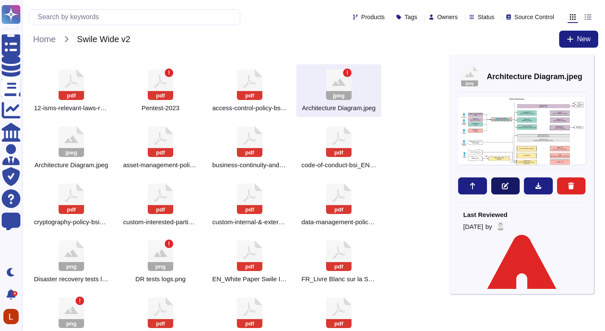
click at [513, 185] on button at bounding box center [506, 185] width 29 height 17
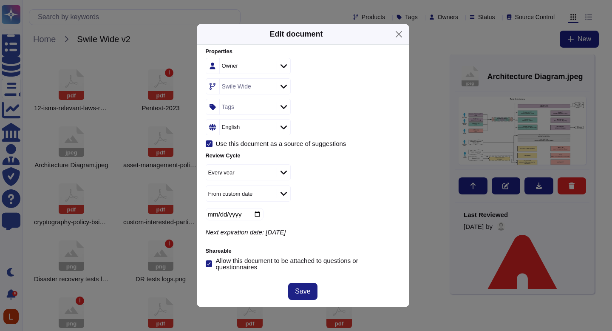
click at [258, 212] on input "[DATE]" at bounding box center [235, 214] width 58 height 12
click at [292, 221] on div "Every year From custom date [DATE] Next expiration date: [DATE]" at bounding box center [303, 199] width 195 height 71
click at [257, 214] on input "[DATE]" at bounding box center [235, 214] width 58 height 12
click at [354, 187] on div "From custom date" at bounding box center [303, 193] width 195 height 16
click at [225, 210] on input "[DATE]" at bounding box center [235, 214] width 58 height 12
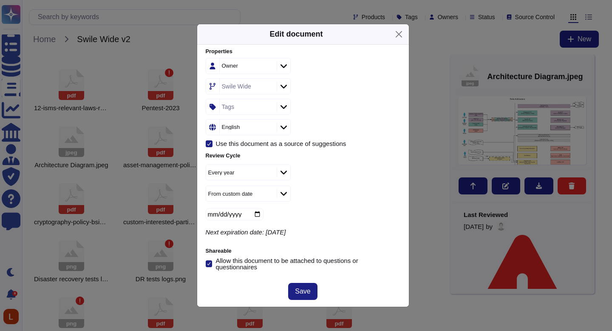
type input "[DATE]"
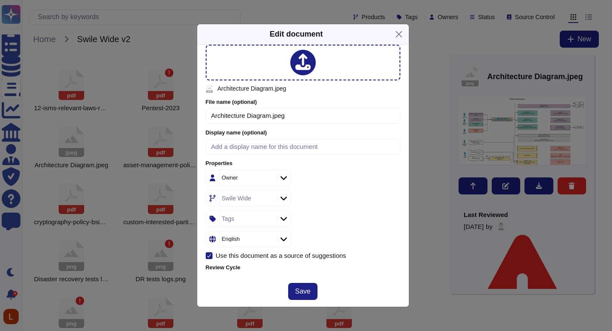
scroll to position [14, 0]
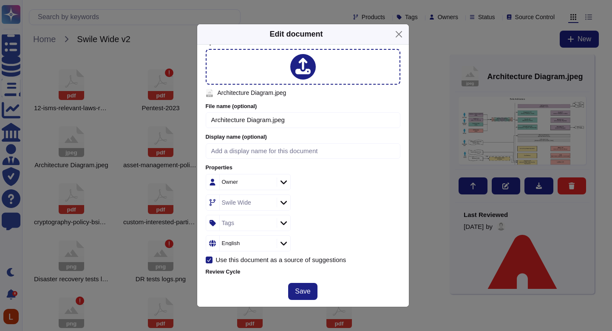
click at [268, 182] on icon at bounding box center [268, 182] width 0 height 0
click at [258, 182] on div "Owner" at bounding box center [247, 181] width 55 height 15
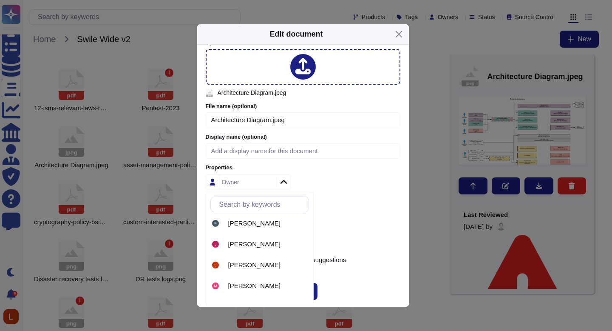
scroll to position [150, 0]
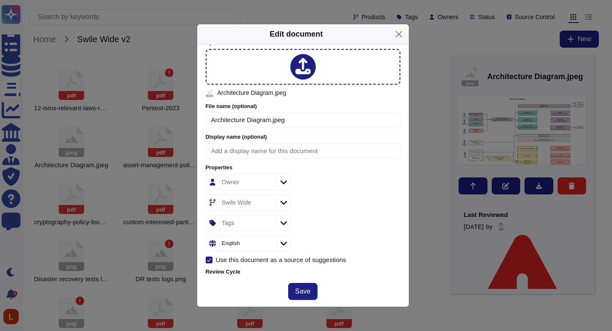
click at [349, 188] on div "Owner Swile Wide Tags English" at bounding box center [303, 212] width 195 height 77
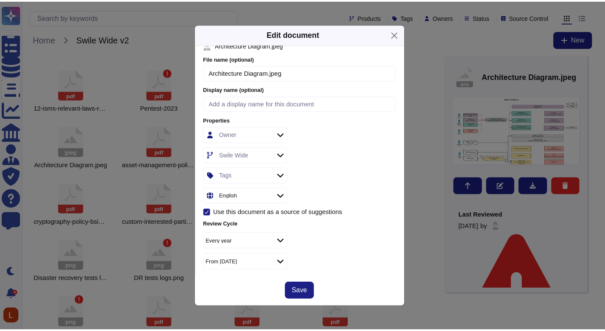
scroll to position [112, 0]
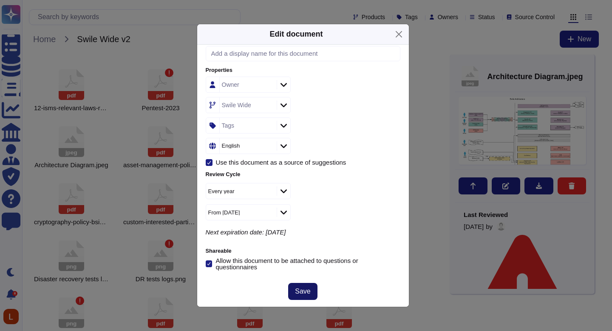
click at [304, 290] on span "Save" at bounding box center [302, 291] width 15 height 7
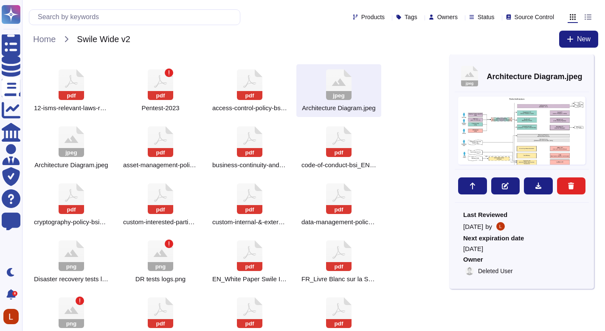
click at [407, 105] on div "pdf 00-isms-master-list-of-documents_EN.pdf pdf 01-isms-scope-of-the-isms_EN.pd…" at bounding box center [239, 204] width 421 height 622
click at [166, 246] on icon at bounding box center [160, 255] width 25 height 31
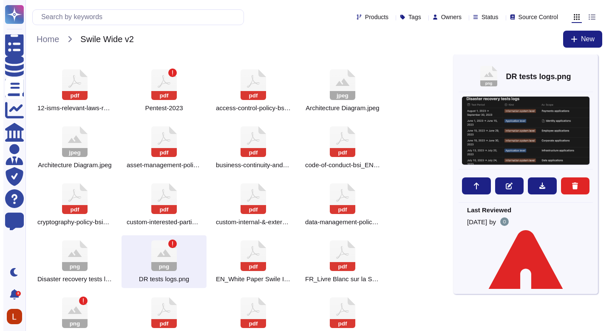
scroll to position [14, 0]
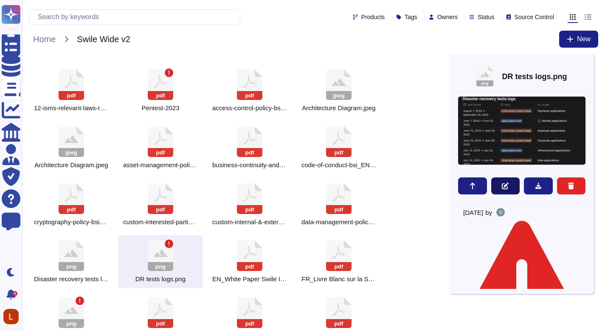
click at [502, 189] on button at bounding box center [506, 185] width 29 height 17
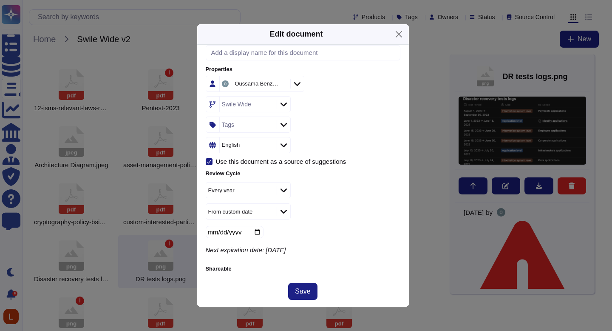
scroll to position [130, 0]
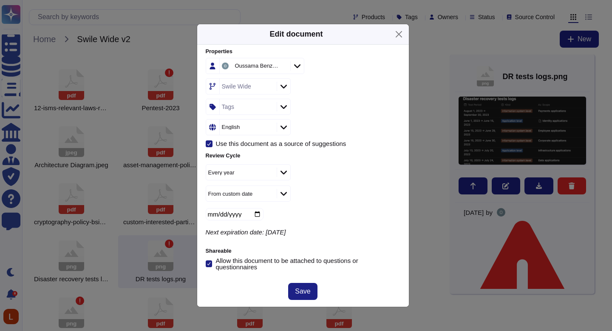
click at [258, 210] on input "[DATE]" at bounding box center [235, 214] width 58 height 12
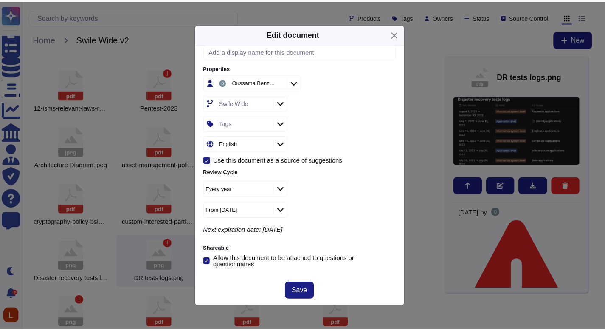
scroll to position [112, 0]
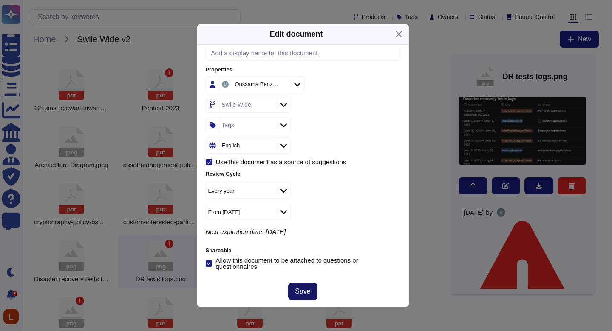
click at [297, 294] on span "Save" at bounding box center [302, 291] width 15 height 7
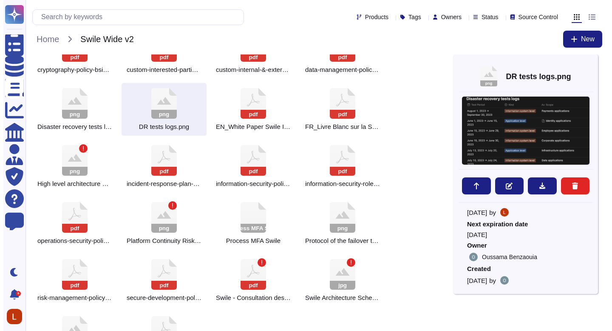
scroll to position [321, 0]
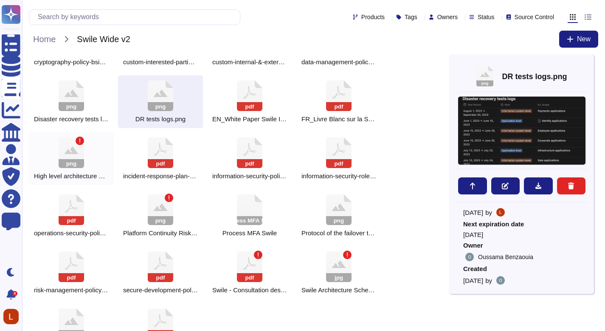
click at [99, 162] on div "png High level architecture Swile - 2023.png" at bounding box center [71, 158] width 85 height 53
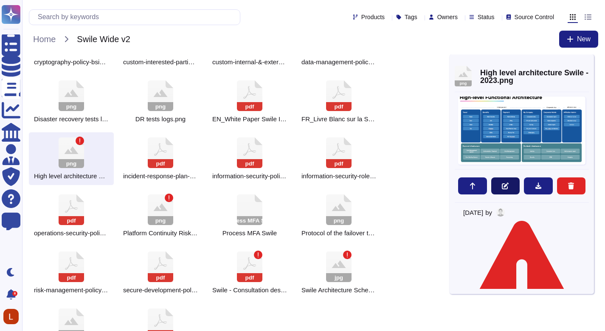
click at [502, 188] on button at bounding box center [506, 185] width 29 height 17
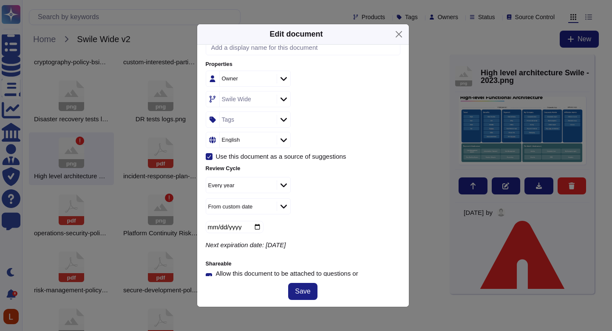
scroll to position [130, 0]
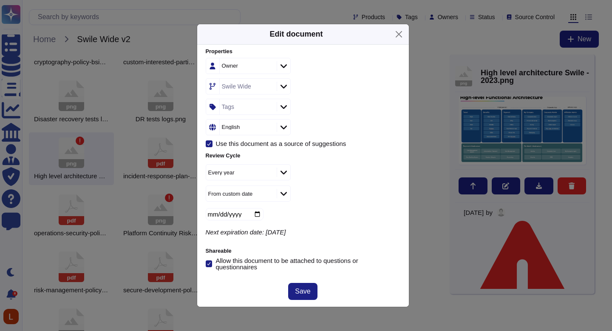
click at [258, 210] on input "[DATE]" at bounding box center [235, 214] width 58 height 12
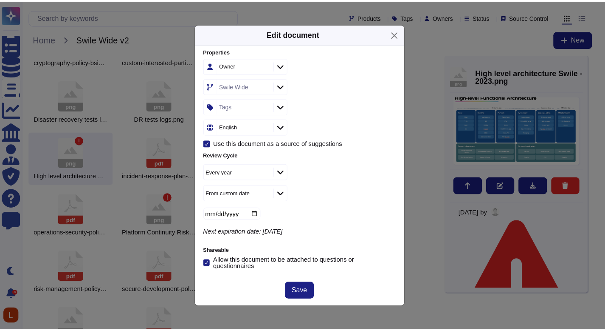
scroll to position [112, 0]
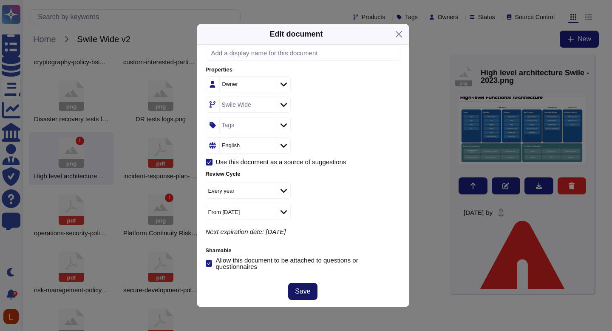
click at [298, 287] on button "Save" at bounding box center [302, 291] width 29 height 17
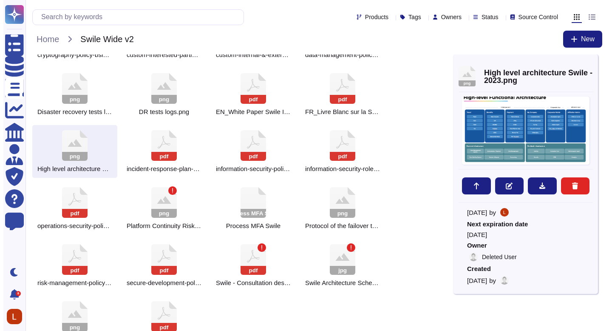
scroll to position [353, 0]
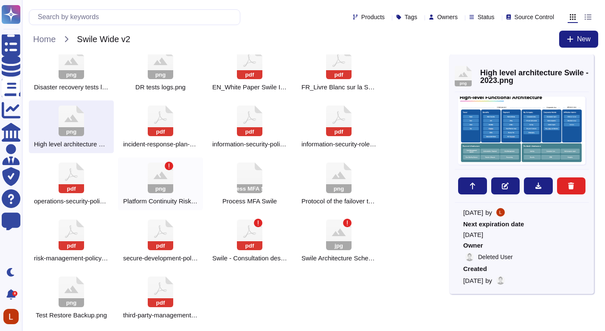
click at [155, 184] on rect at bounding box center [160, 188] width 25 height 9
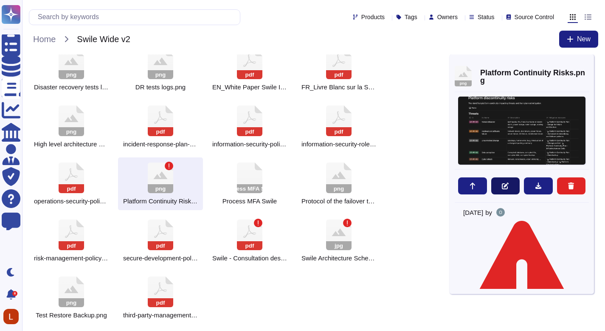
click at [500, 184] on button at bounding box center [506, 185] width 29 height 17
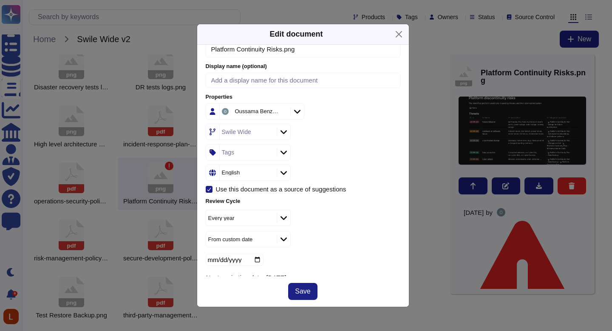
scroll to position [130, 0]
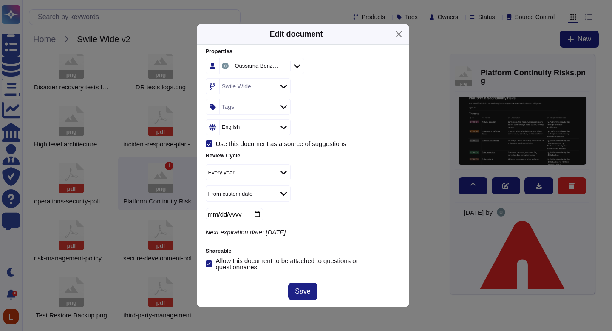
click at [262, 212] on input "[DATE]" at bounding box center [235, 214] width 58 height 12
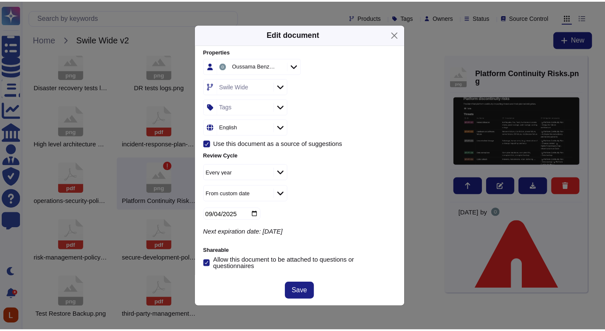
scroll to position [112, 0]
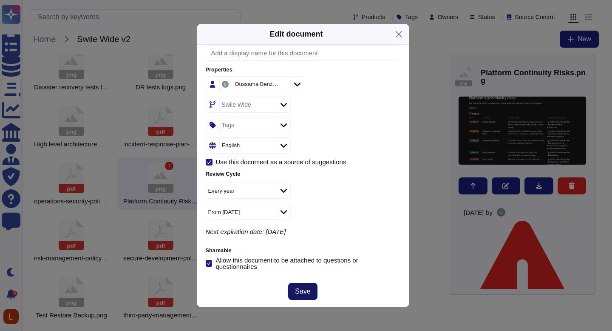
click at [288, 296] on button "Save" at bounding box center [302, 291] width 29 height 17
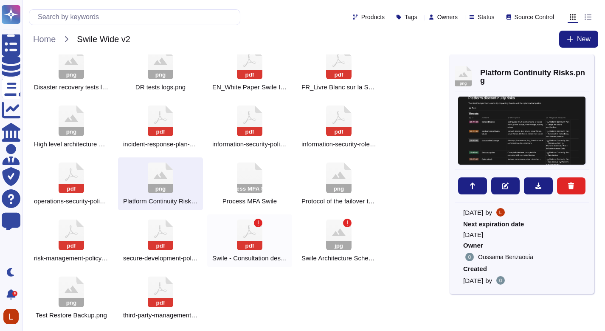
click at [239, 227] on icon at bounding box center [249, 234] width 25 height 31
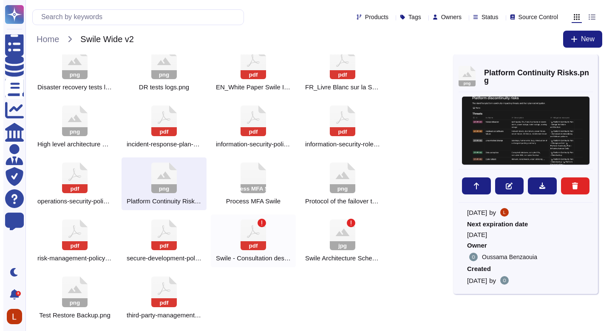
scroll to position [0, 0]
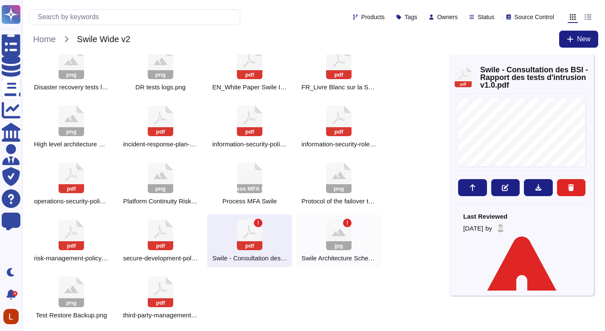
click at [349, 233] on icon at bounding box center [338, 234] width 25 height 31
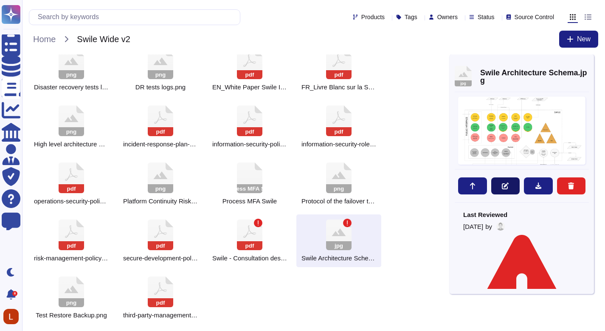
click at [501, 186] on button at bounding box center [506, 185] width 29 height 17
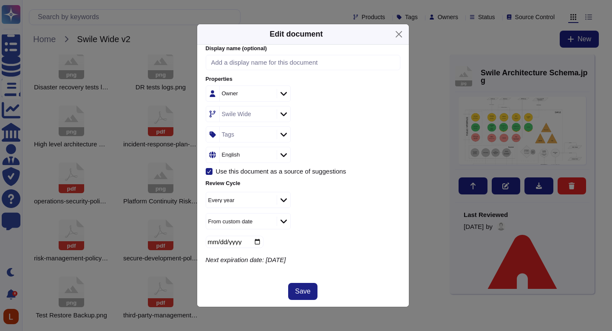
scroll to position [130, 0]
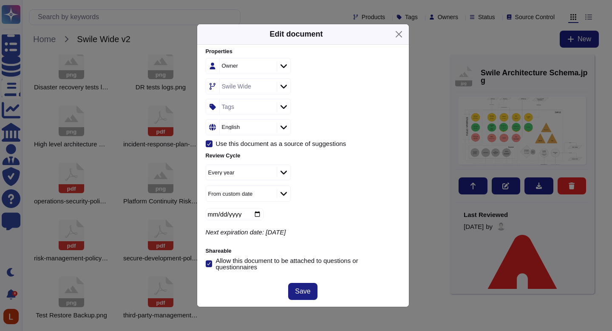
click at [250, 213] on input "[DATE]" at bounding box center [235, 214] width 58 height 12
click at [255, 214] on input "[DATE]" at bounding box center [235, 214] width 58 height 12
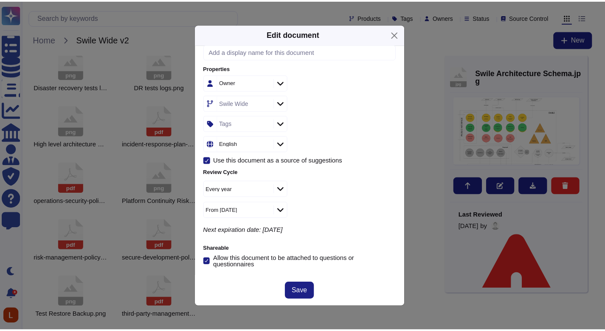
scroll to position [112, 0]
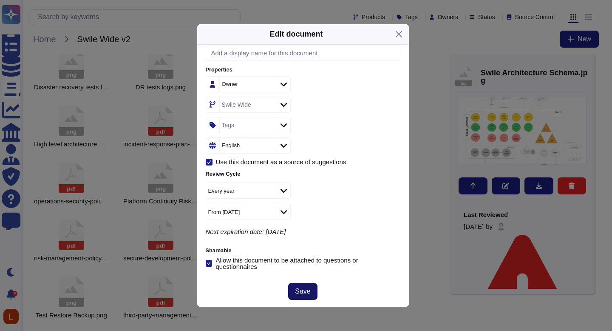
click at [305, 291] on span "Save" at bounding box center [302, 291] width 15 height 7
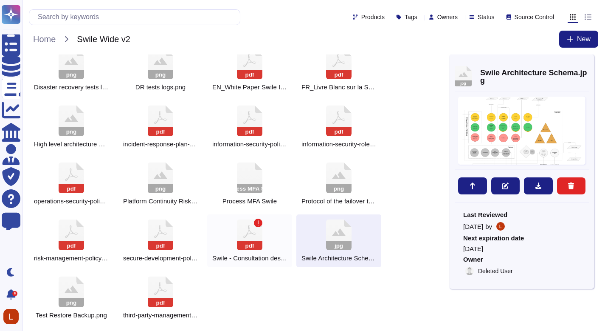
click at [257, 246] on rect at bounding box center [249, 245] width 25 height 9
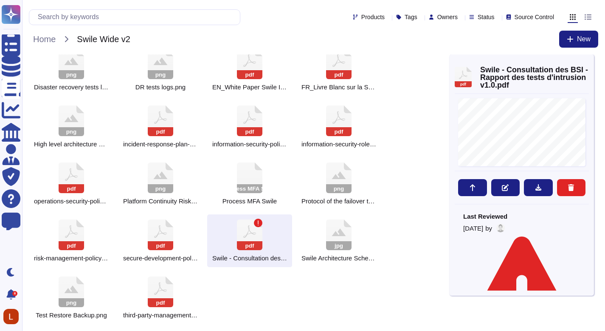
click at [341, 294] on div "pdf 00-isms-master-list-of-documents_EN.pdf pdf 01-isms-scope-of-the-isms_EN.pd…" at bounding box center [239, 13] width 421 height 622
click at [589, 63] on icon at bounding box center [589, 63] width 0 height 0
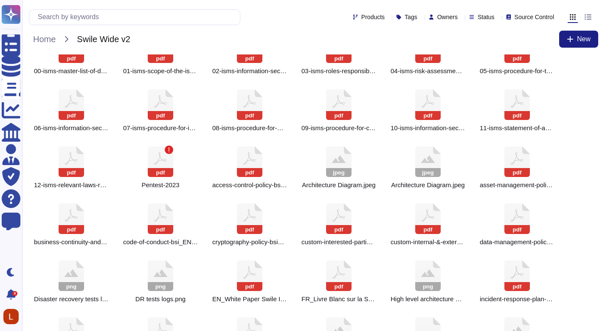
scroll to position [7, 0]
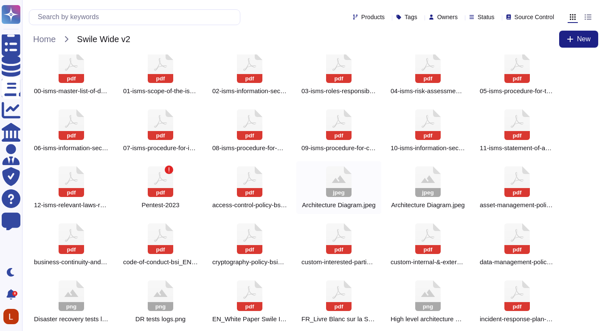
click at [358, 176] on div "jpeg Architecture Diagram.jpeg" at bounding box center [339, 187] width 85 height 53
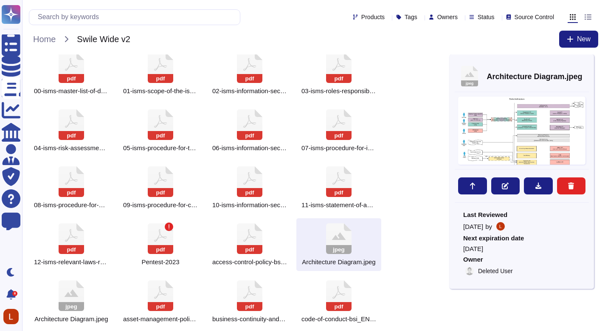
scroll to position [1, 0]
